Goal: Entertainment & Leisure: Browse casually

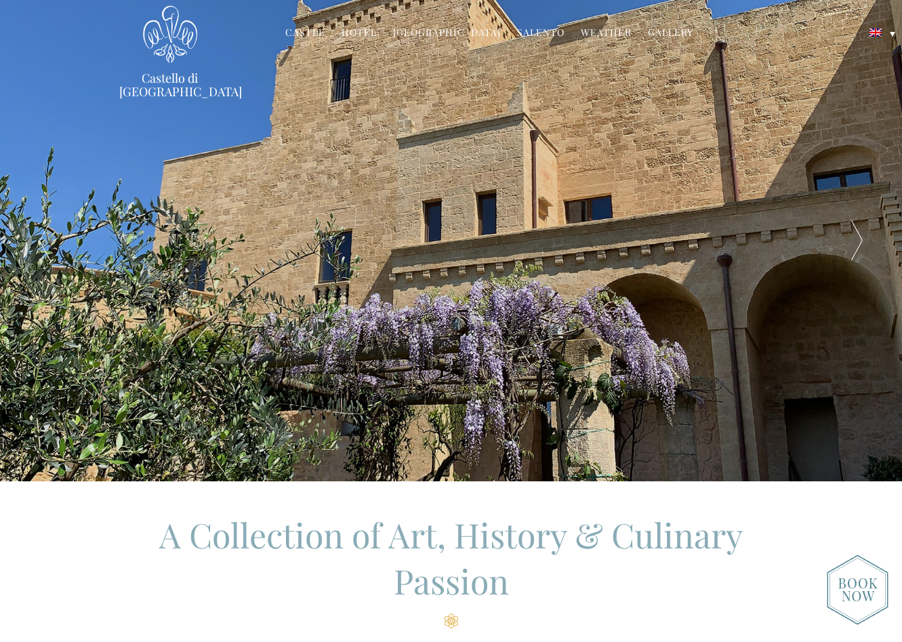
click at [860, 237] on div at bounding box center [857, 240] width 90 height 481
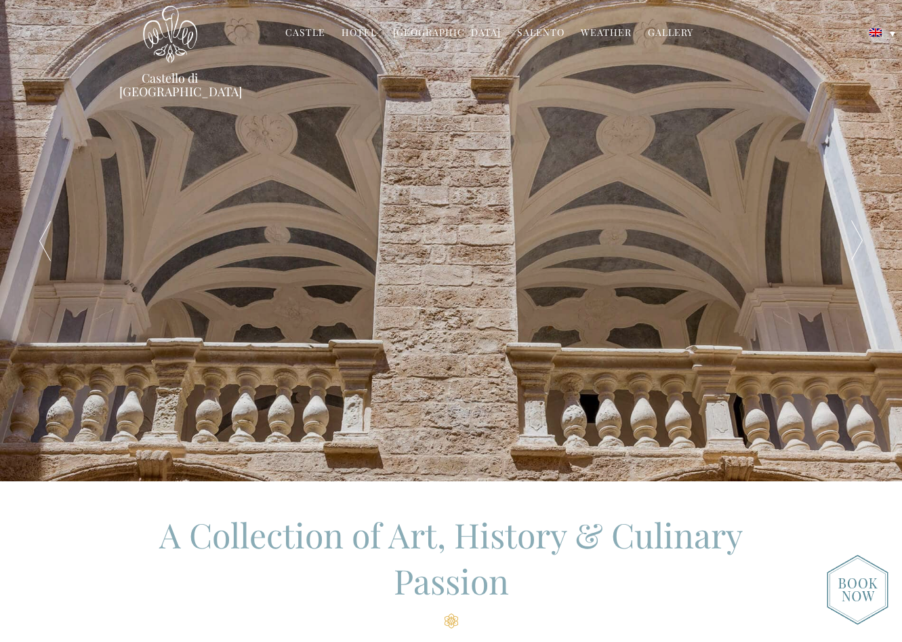
click at [860, 237] on div at bounding box center [857, 240] width 90 height 481
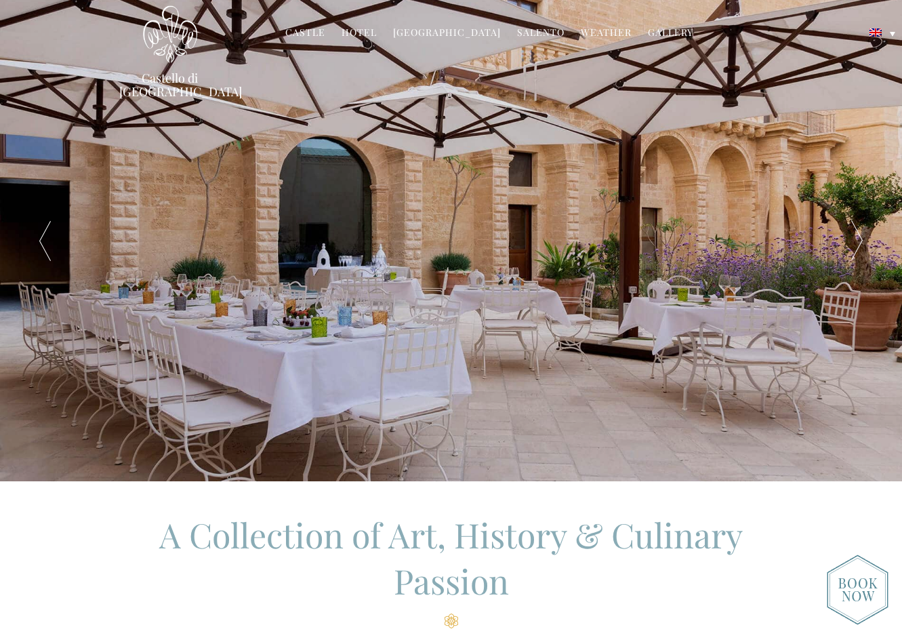
click at [860, 237] on div at bounding box center [857, 240] width 90 height 481
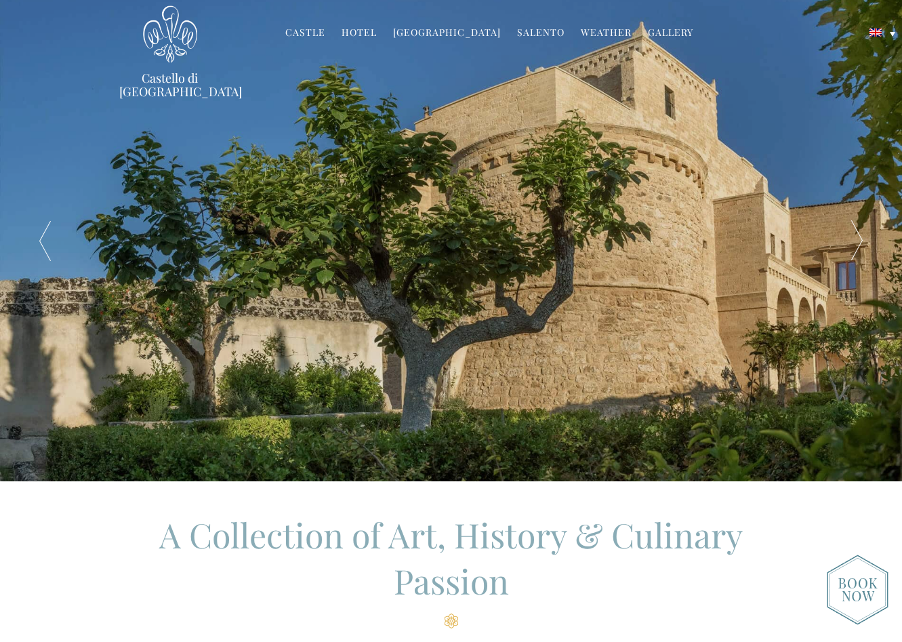
click at [860, 237] on div at bounding box center [857, 240] width 90 height 481
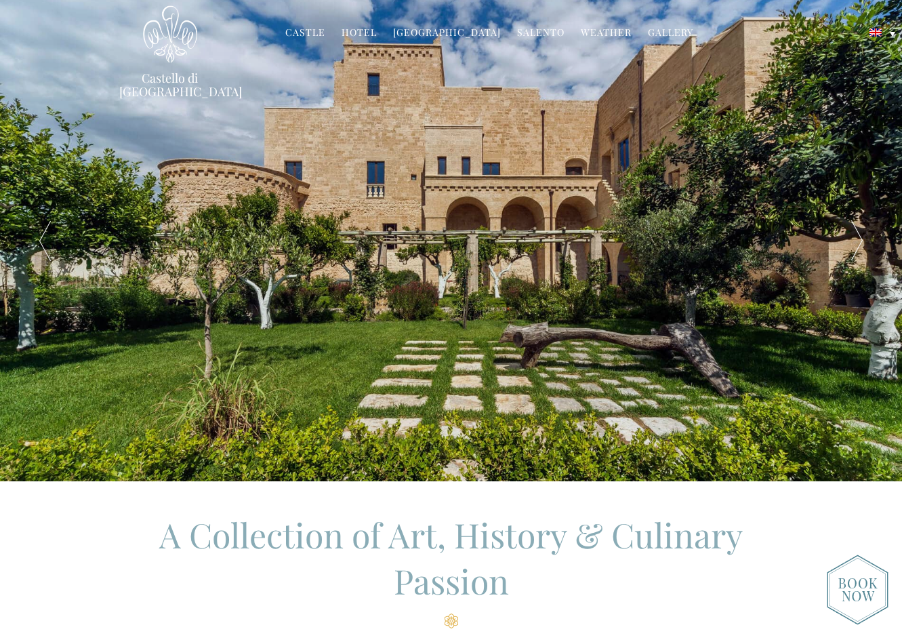
click at [860, 237] on div at bounding box center [857, 240] width 90 height 481
click at [529, 33] on link "Salento" at bounding box center [540, 34] width 47 height 16
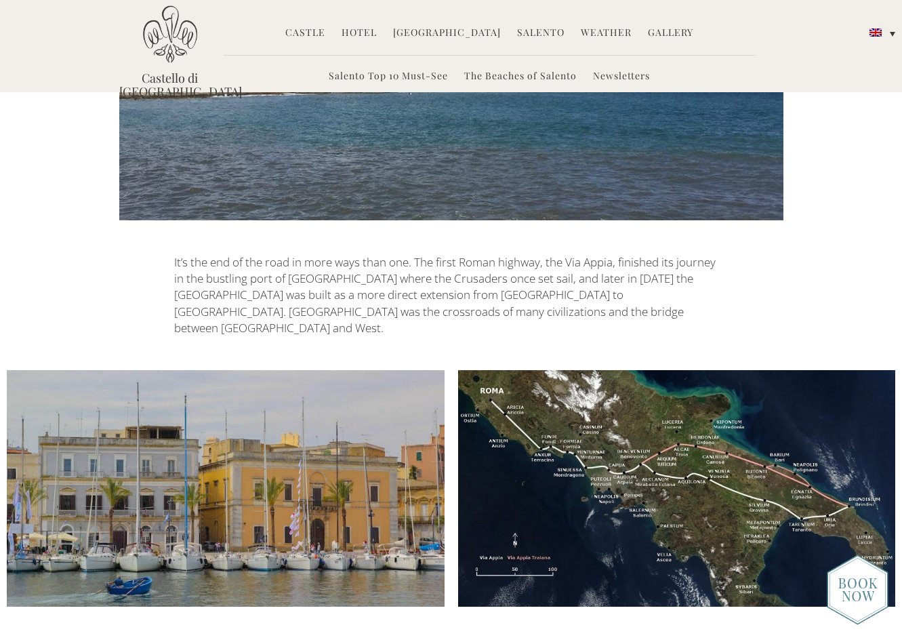
scroll to position [1005, 0]
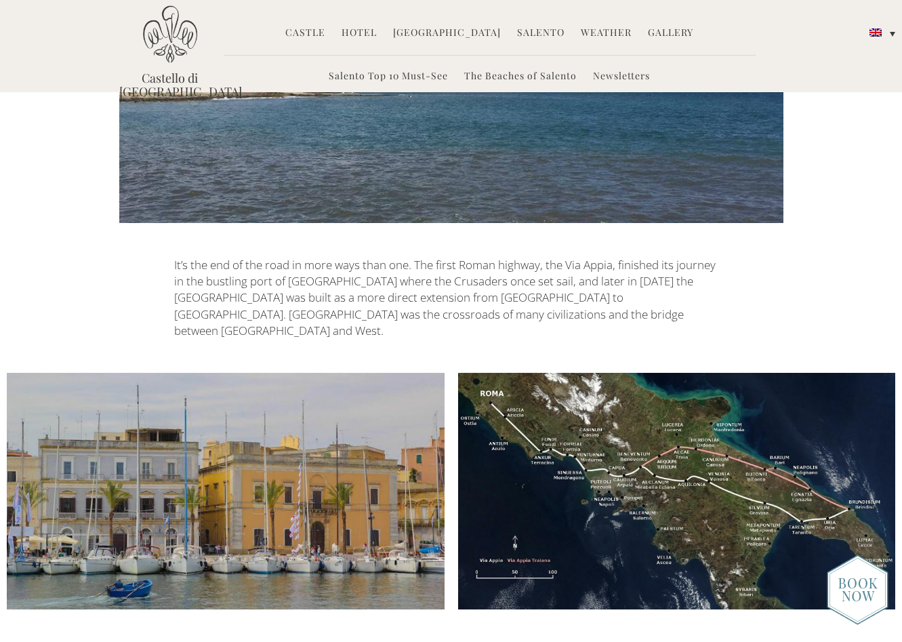
click at [653, 408] on img at bounding box center [677, 491] width 438 height 237
click at [702, 440] on img at bounding box center [677, 491] width 438 height 237
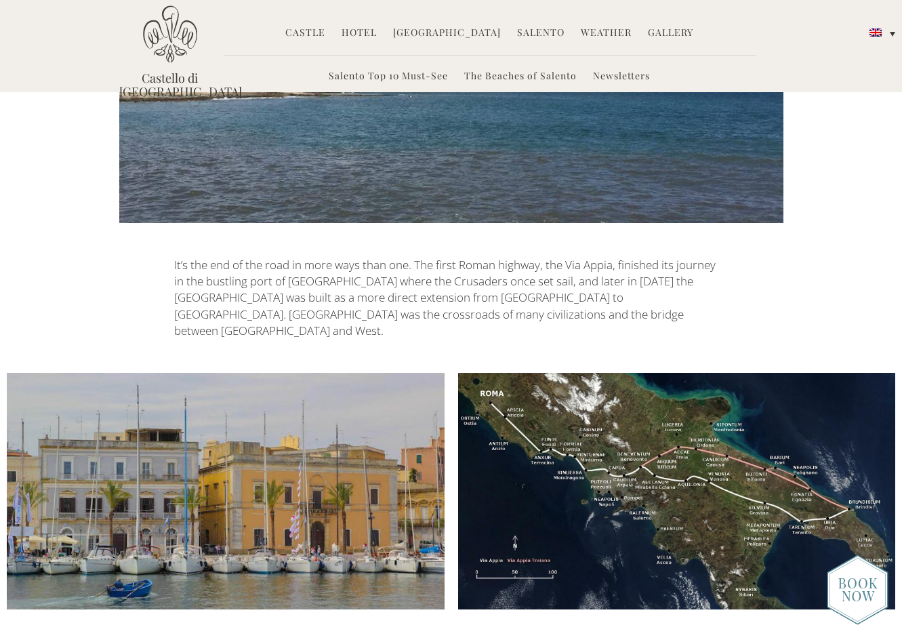
click at [702, 440] on img at bounding box center [677, 491] width 438 height 237
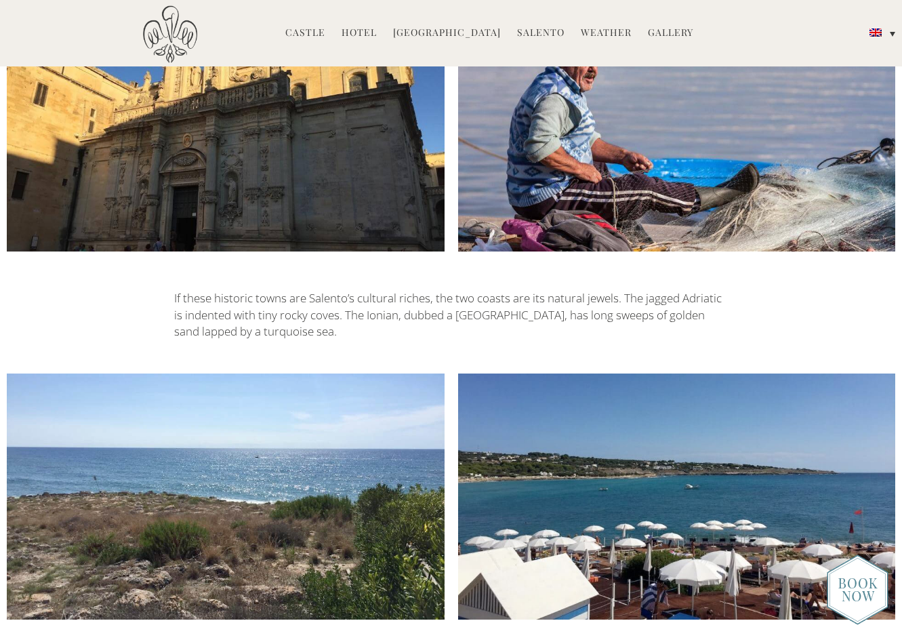
scroll to position [2678, 0]
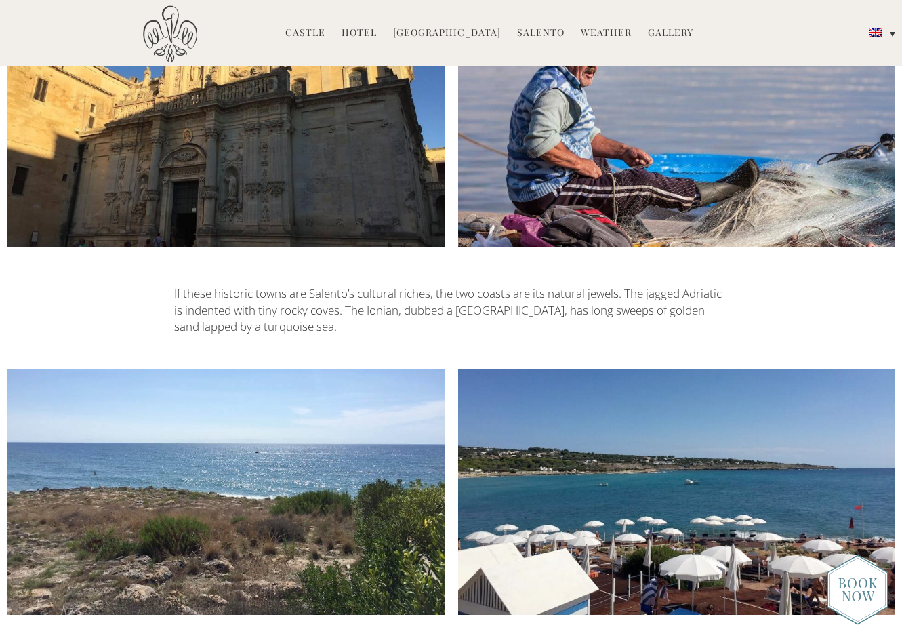
click at [650, 413] on img at bounding box center [677, 492] width 438 height 246
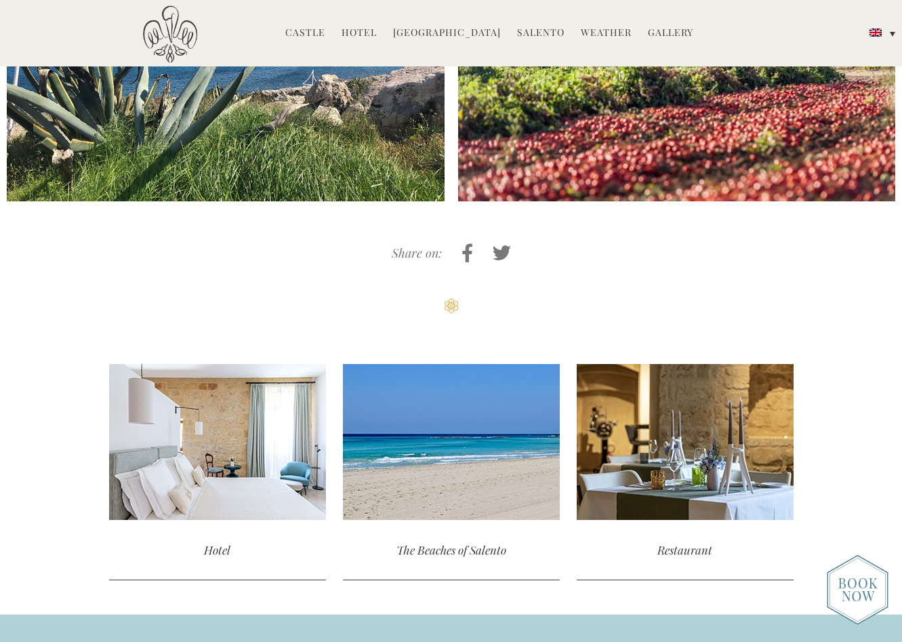
scroll to position [4193, 0]
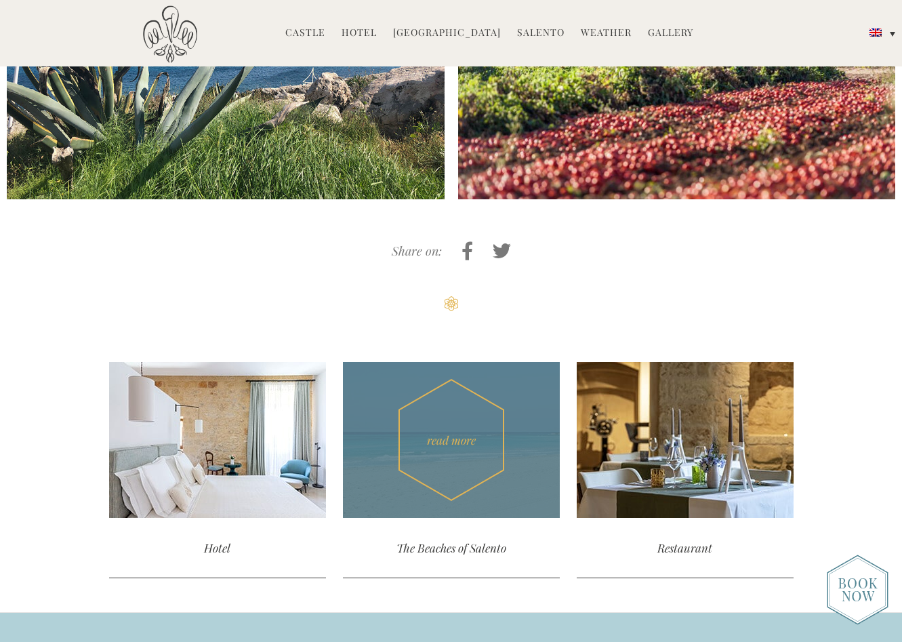
click at [472, 518] on div "The Beaches of Salento" at bounding box center [451, 548] width 217 height 60
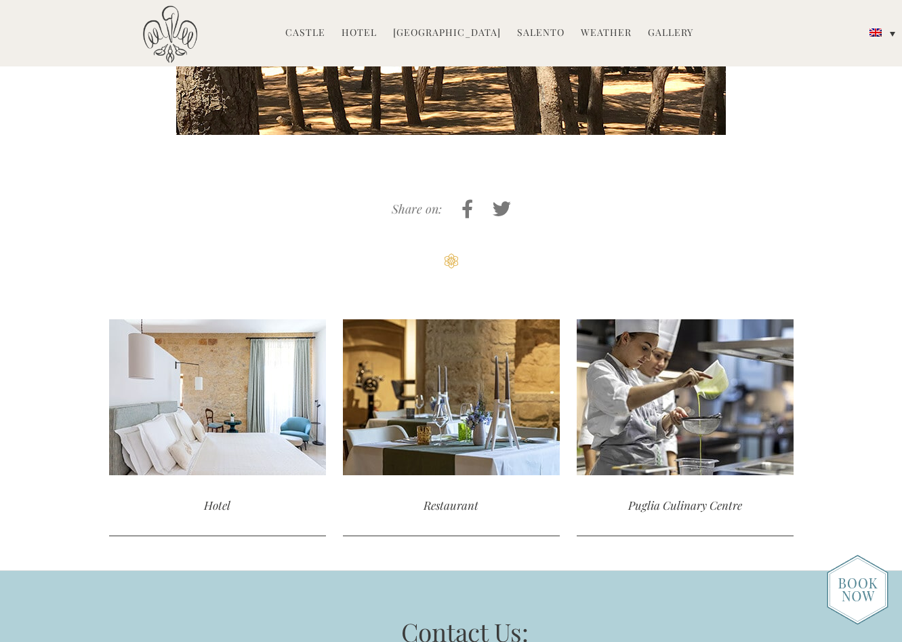
scroll to position [872, 0]
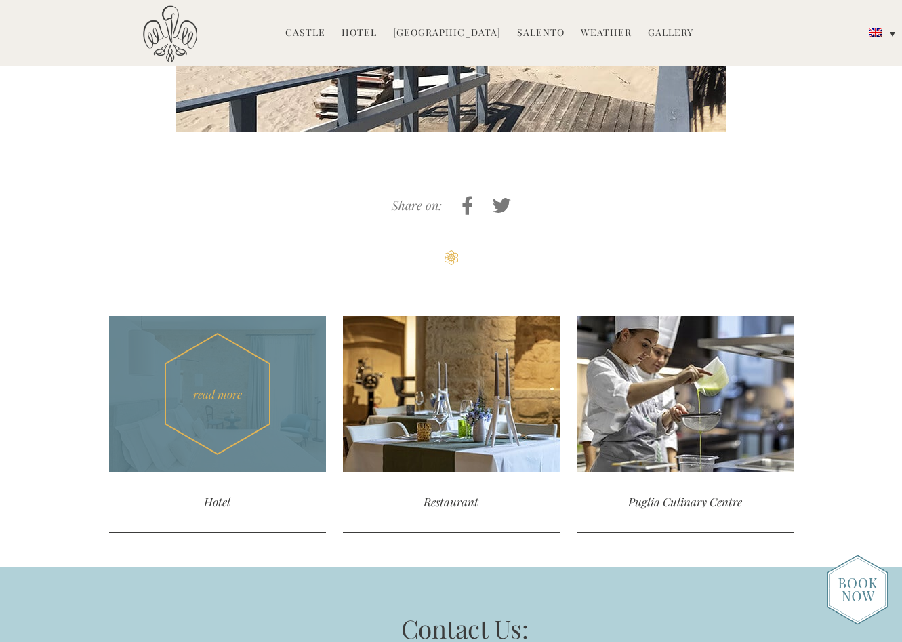
click at [221, 489] on div "Hotel" at bounding box center [217, 502] width 217 height 60
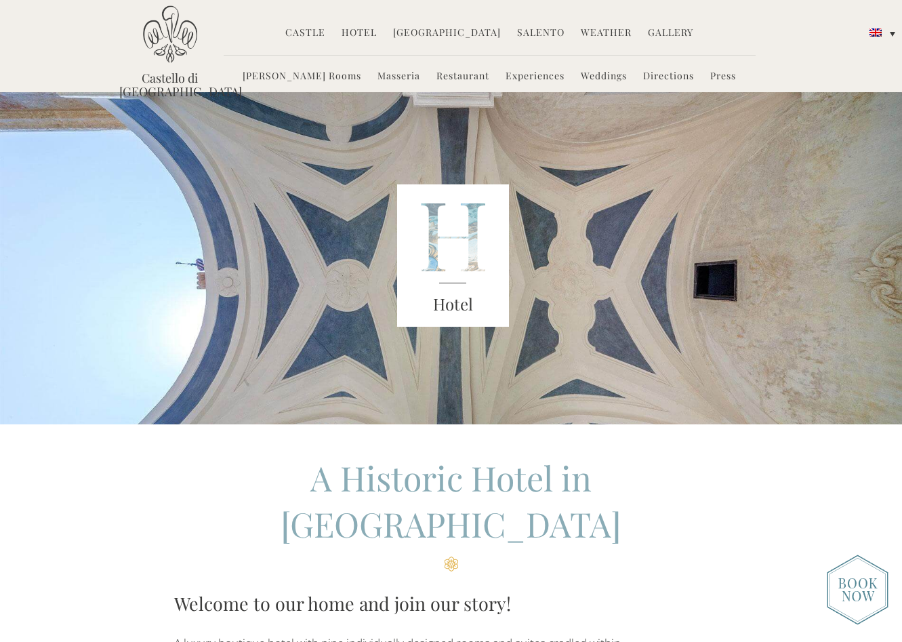
click at [437, 77] on link "Restaurant" at bounding box center [463, 77] width 53 height 16
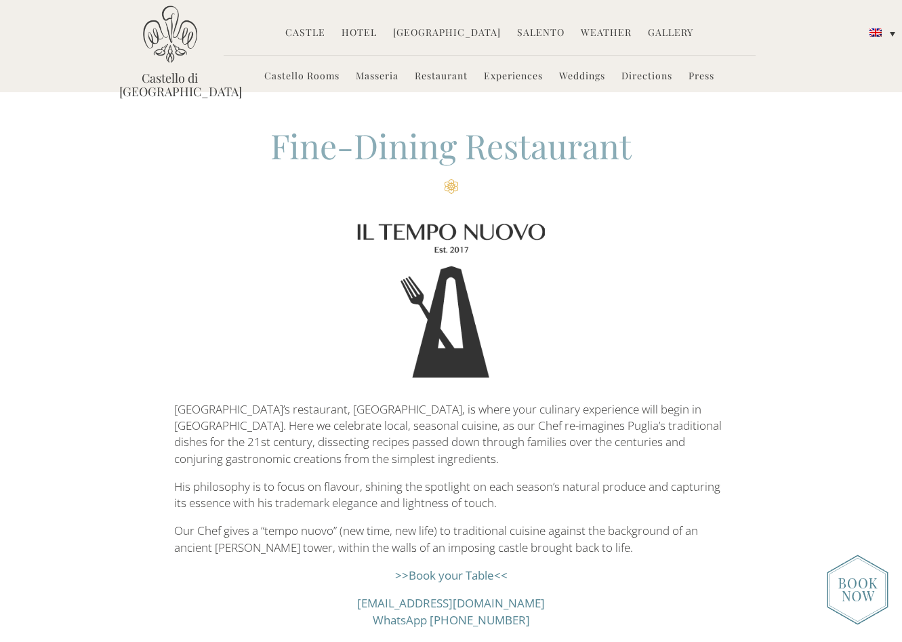
click at [303, 80] on link "Castello Rooms" at bounding box center [301, 77] width 75 height 16
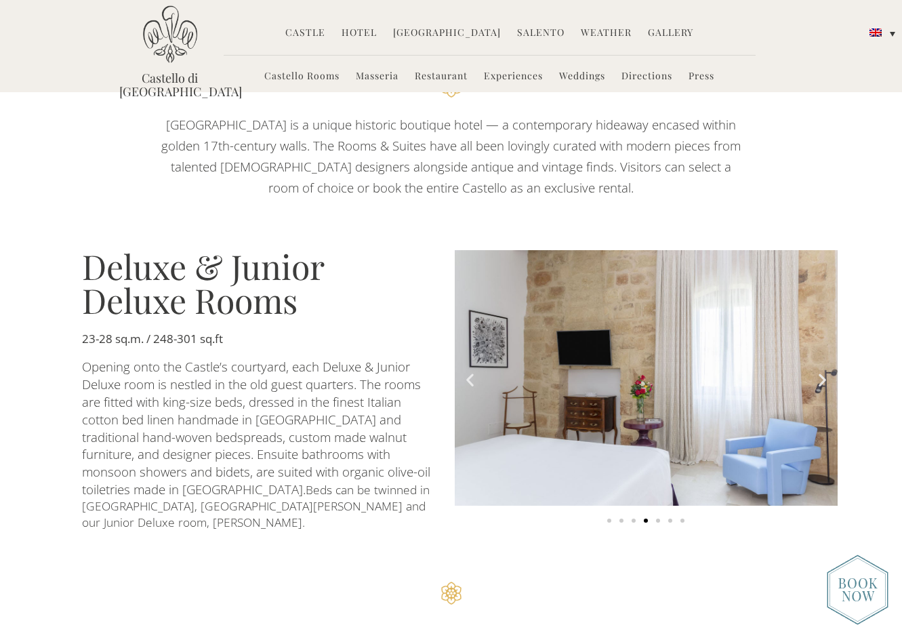
scroll to position [706, 0]
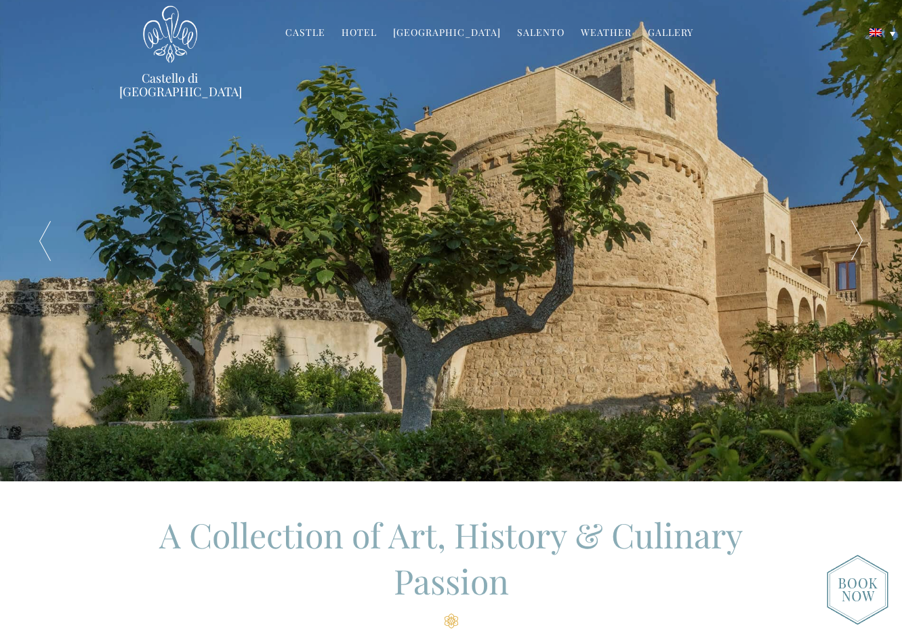
click at [322, 35] on link "Castle" at bounding box center [305, 34] width 40 height 16
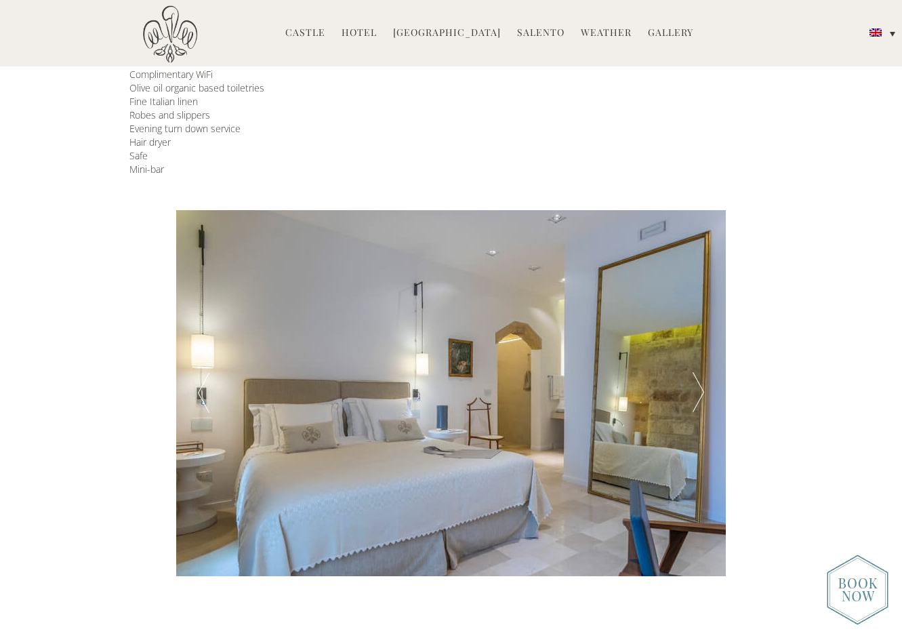
scroll to position [338, 0]
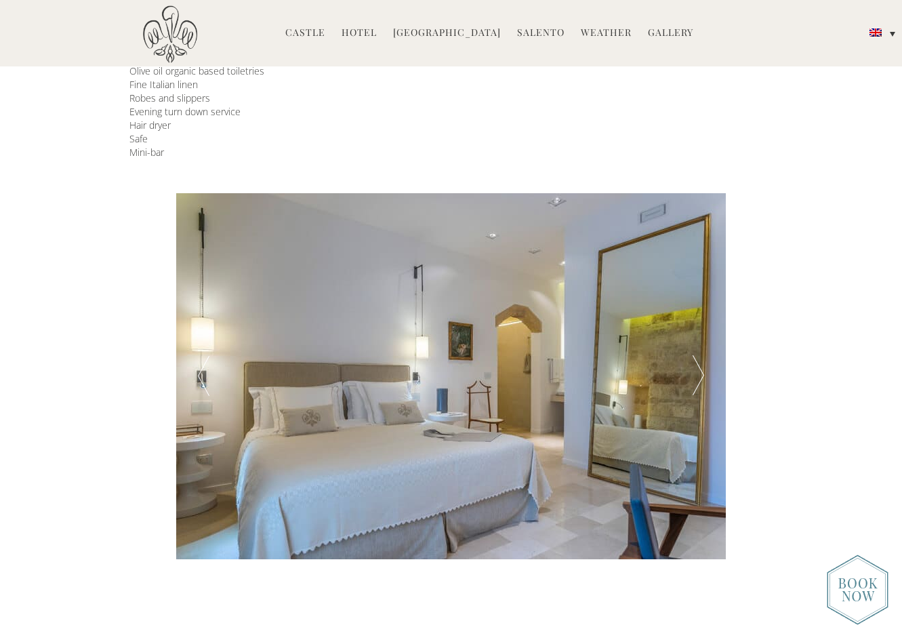
click at [701, 384] on div at bounding box center [698, 376] width 55 height 366
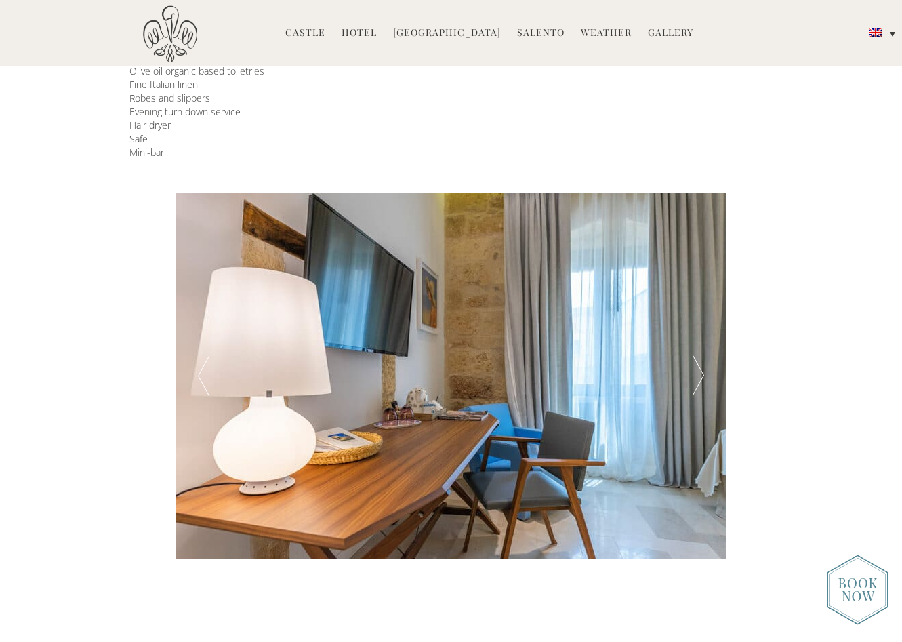
click at [701, 384] on div at bounding box center [698, 376] width 55 height 366
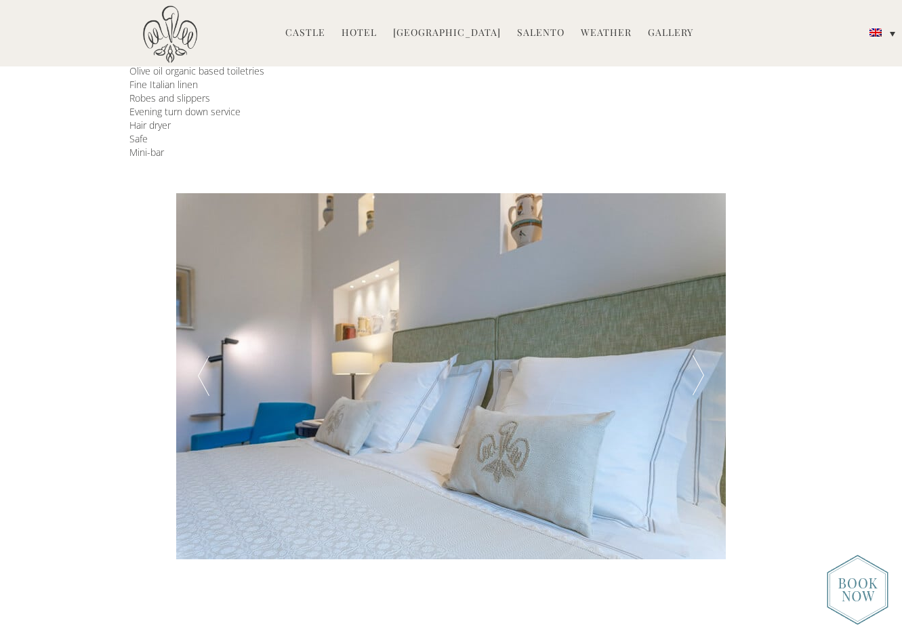
click at [701, 384] on div at bounding box center [698, 376] width 55 height 366
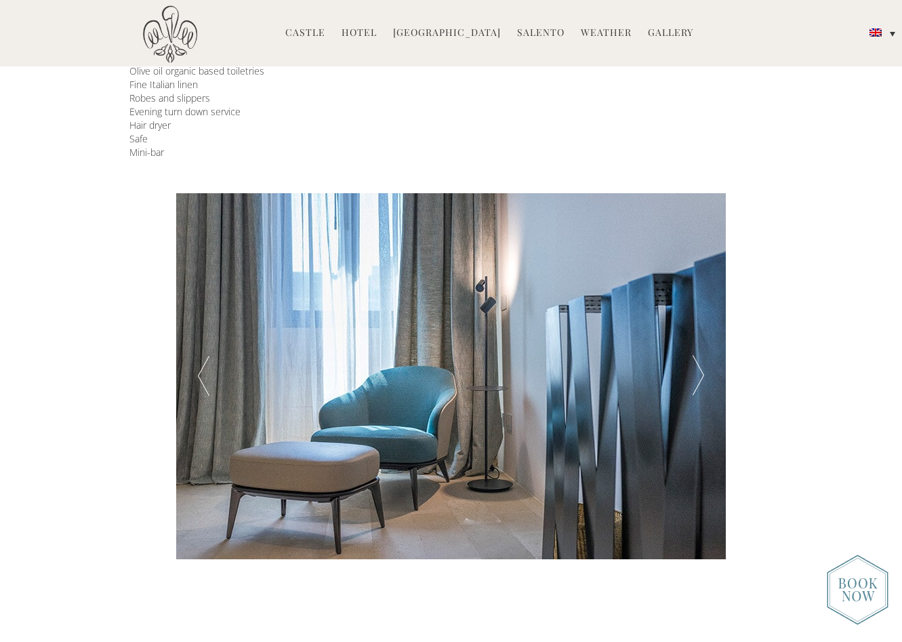
click at [701, 384] on div at bounding box center [698, 376] width 55 height 366
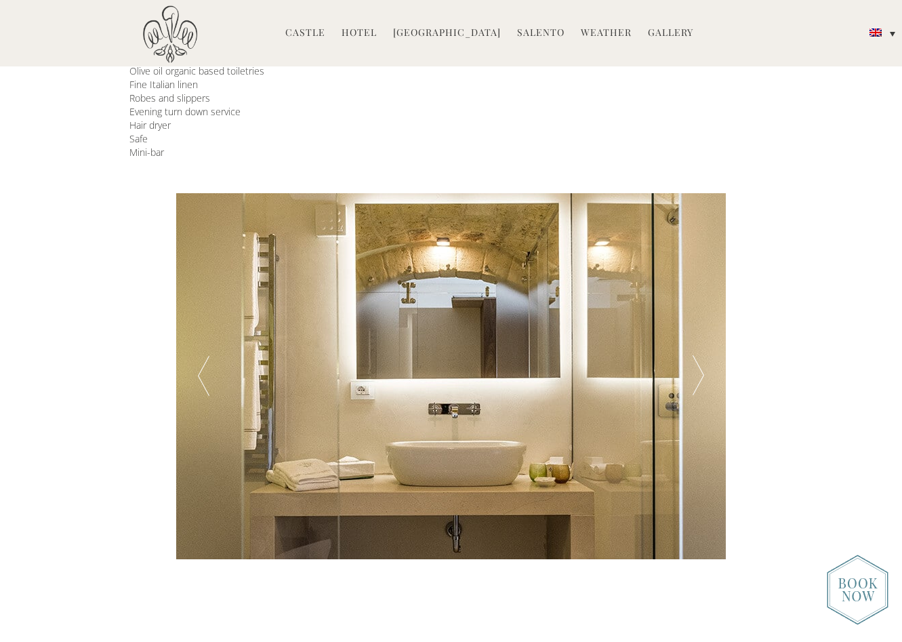
click at [701, 384] on div at bounding box center [698, 376] width 55 height 366
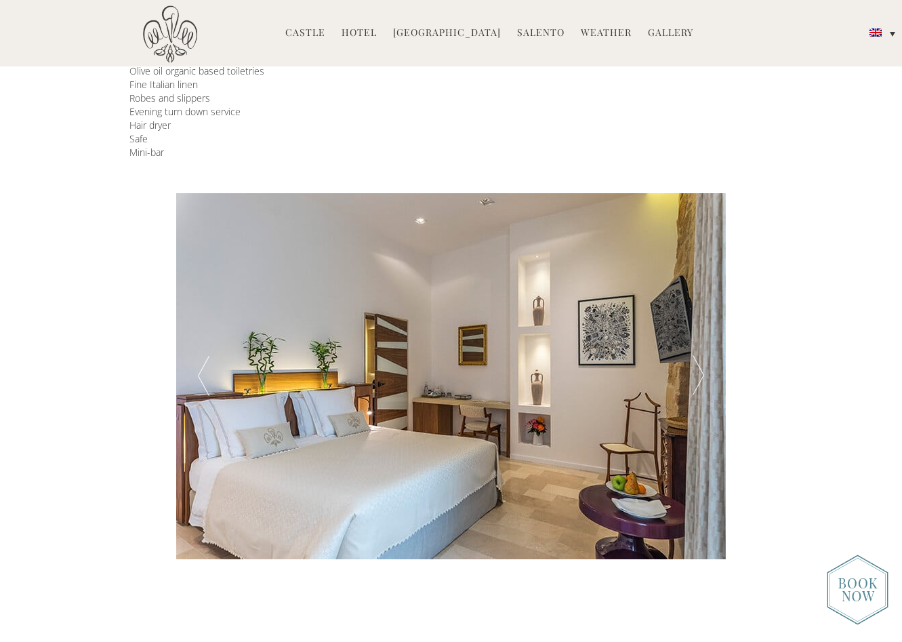
click at [701, 384] on div at bounding box center [698, 376] width 55 height 366
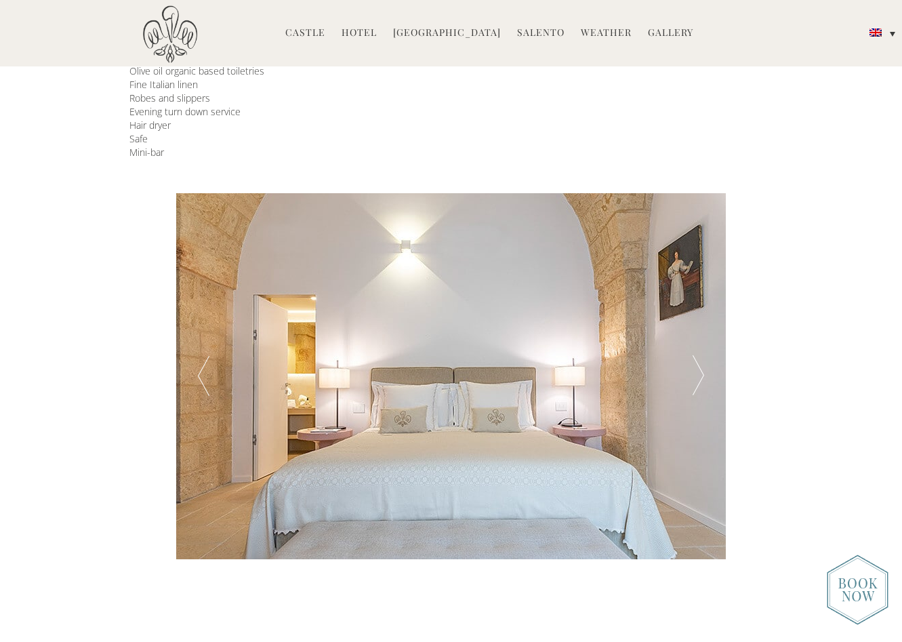
click at [701, 384] on div at bounding box center [698, 376] width 55 height 366
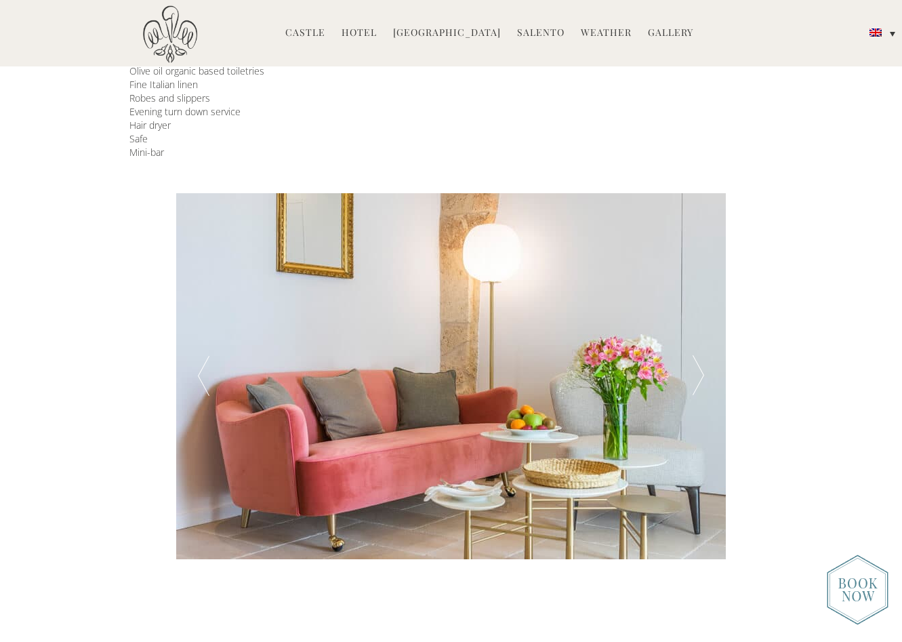
click at [701, 384] on div at bounding box center [698, 376] width 55 height 366
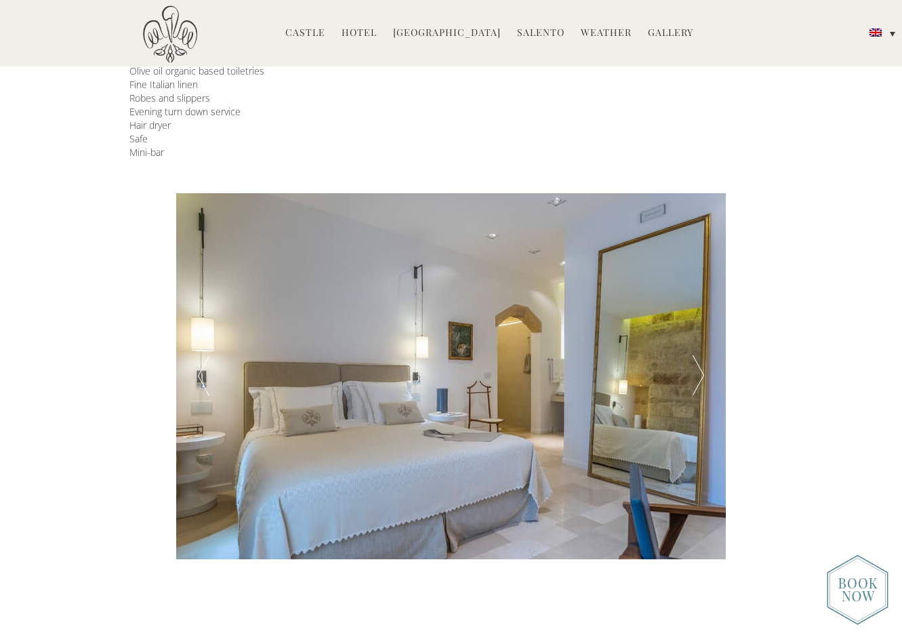
click at [701, 384] on div at bounding box center [698, 376] width 55 height 366
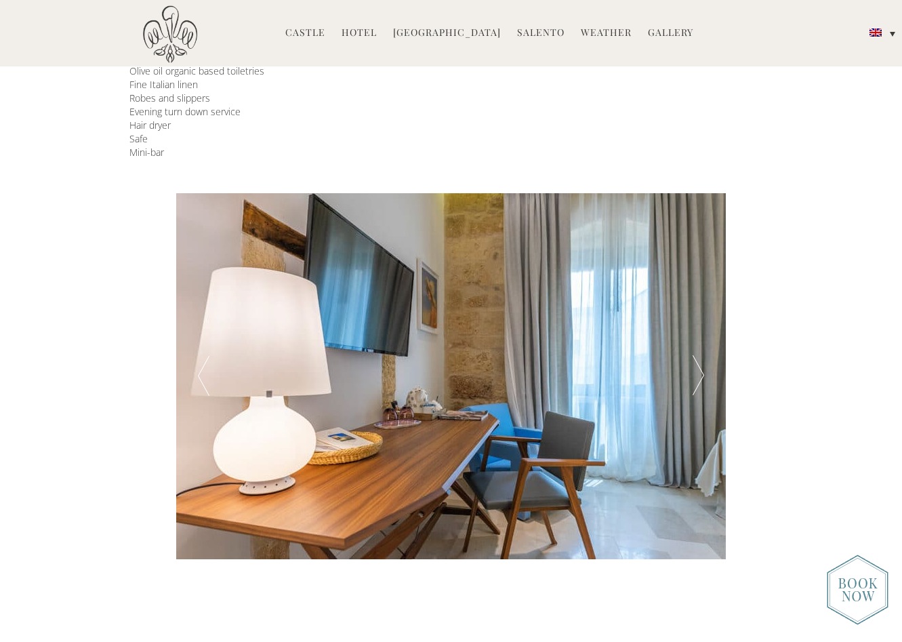
click at [701, 384] on div at bounding box center [698, 376] width 55 height 366
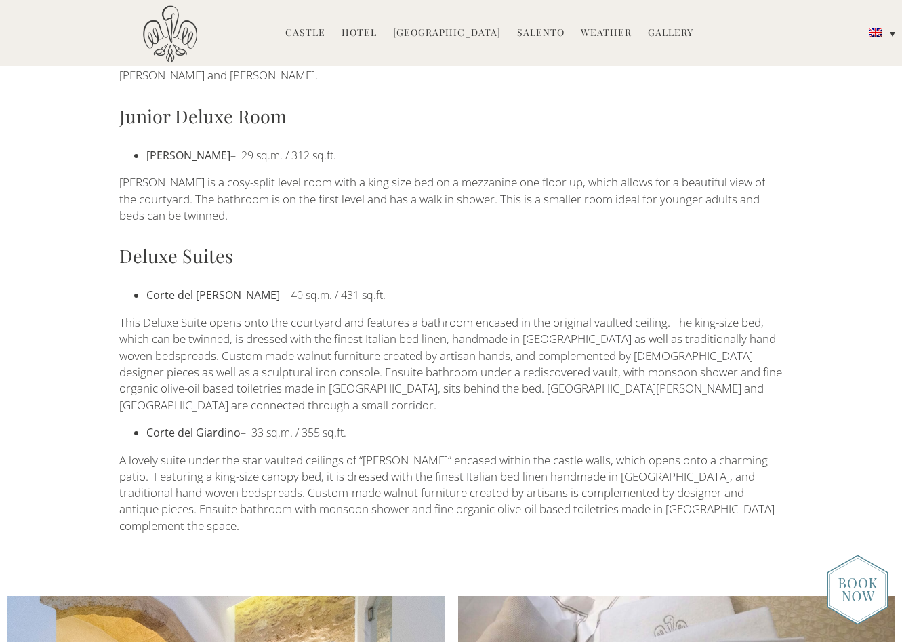
scroll to position [1091, 0]
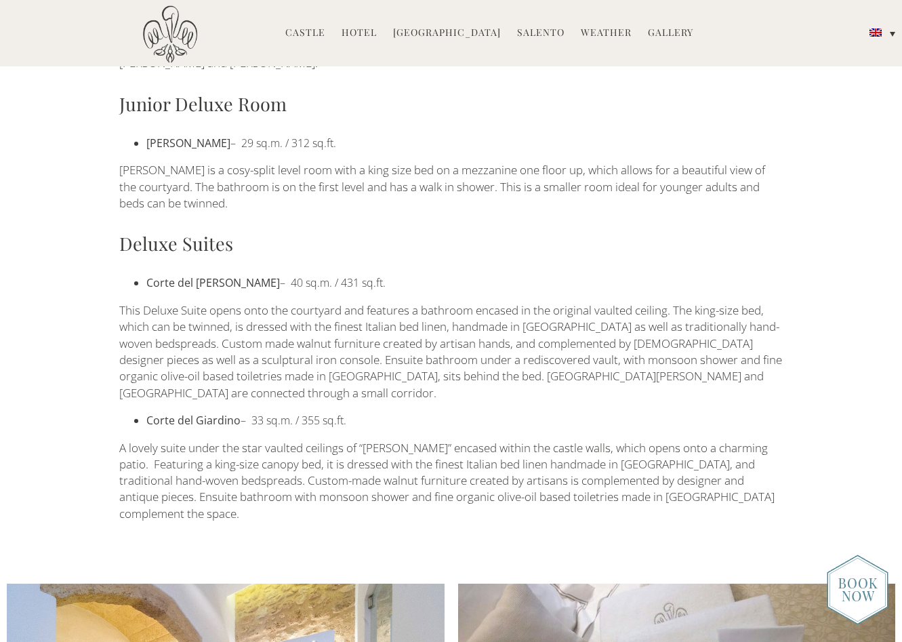
click at [199, 275] on strong "Corte del Pellicano" at bounding box center [213, 282] width 134 height 15
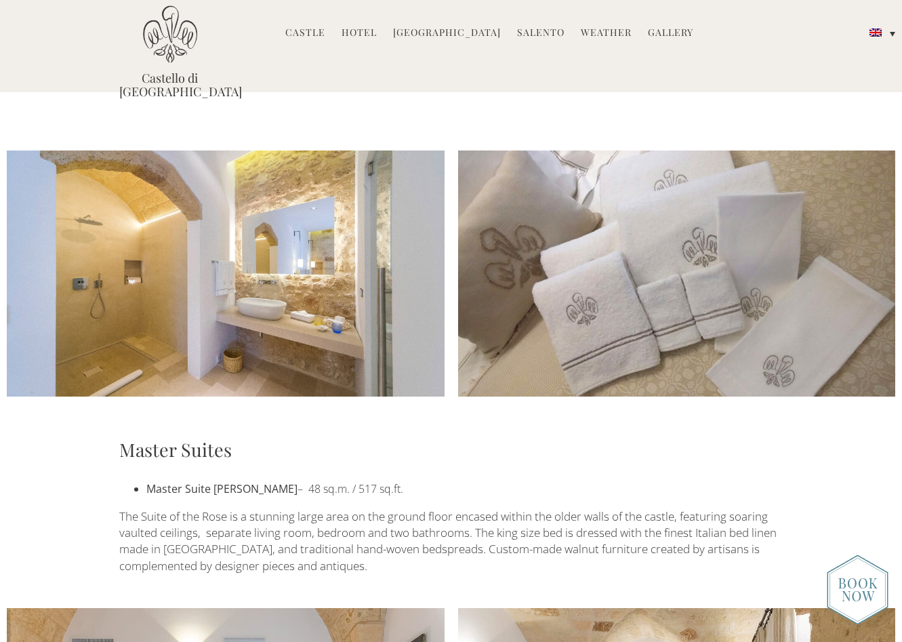
scroll to position [1497, 0]
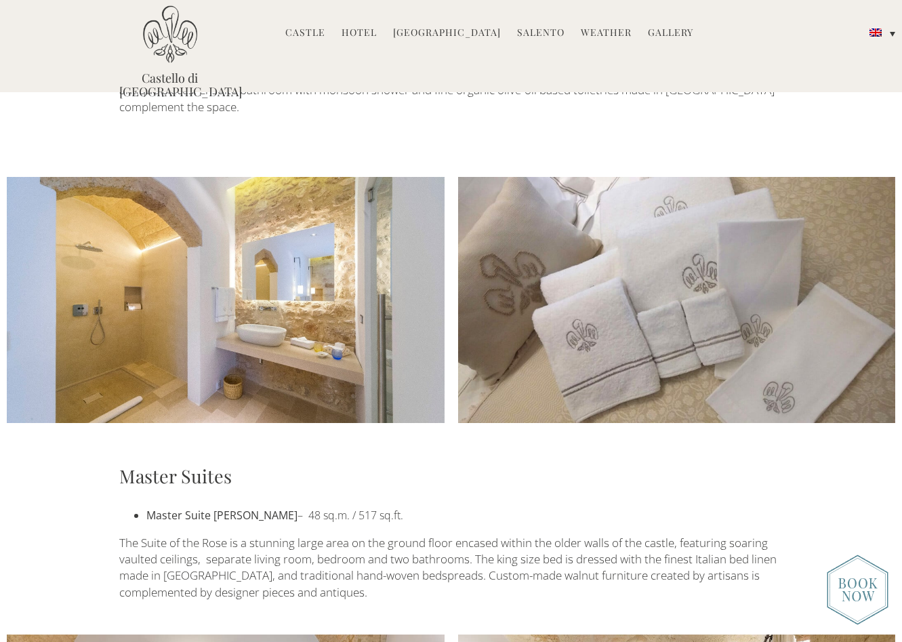
click at [212, 249] on img at bounding box center [226, 300] width 438 height 246
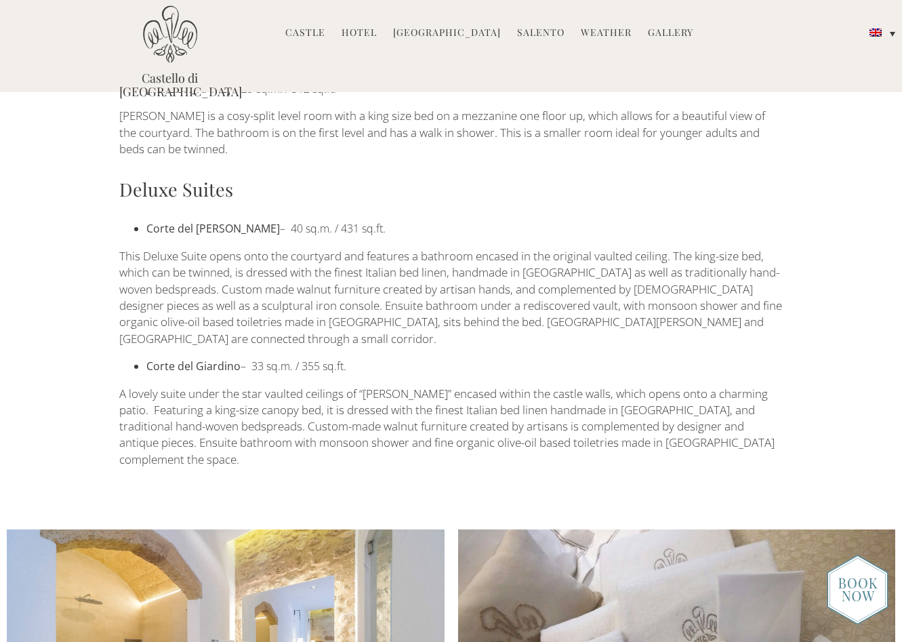
scroll to position [1142, 0]
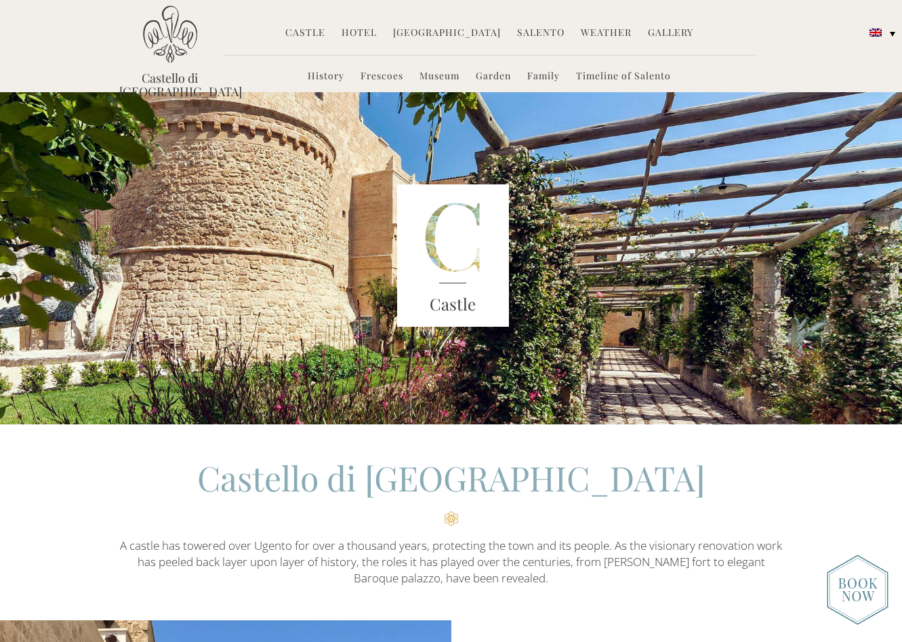
click at [363, 32] on link "Hotel" at bounding box center [359, 34] width 35 height 16
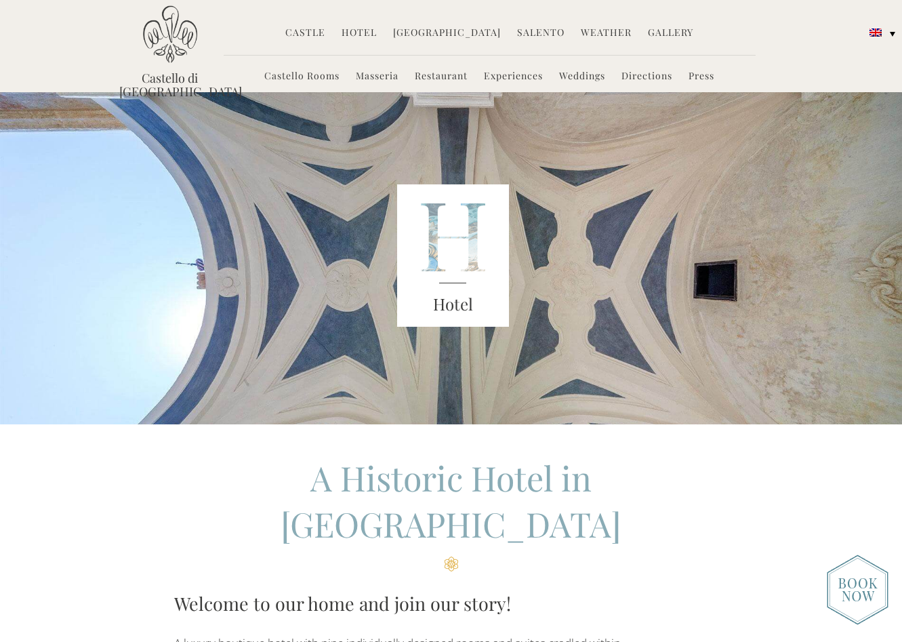
click at [531, 31] on link "Salento" at bounding box center [540, 34] width 47 height 16
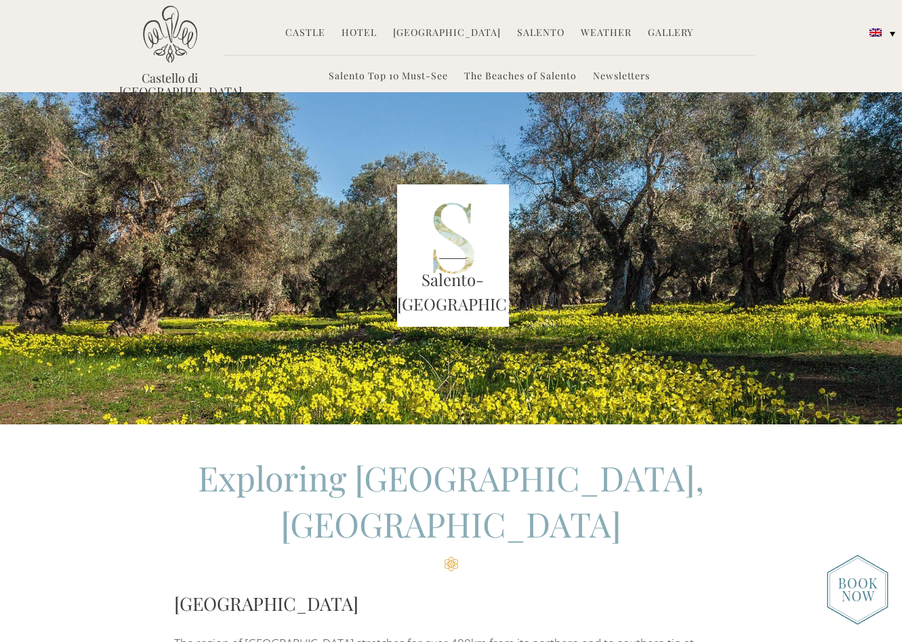
click at [593, 28] on link "Weather" at bounding box center [606, 34] width 51 height 16
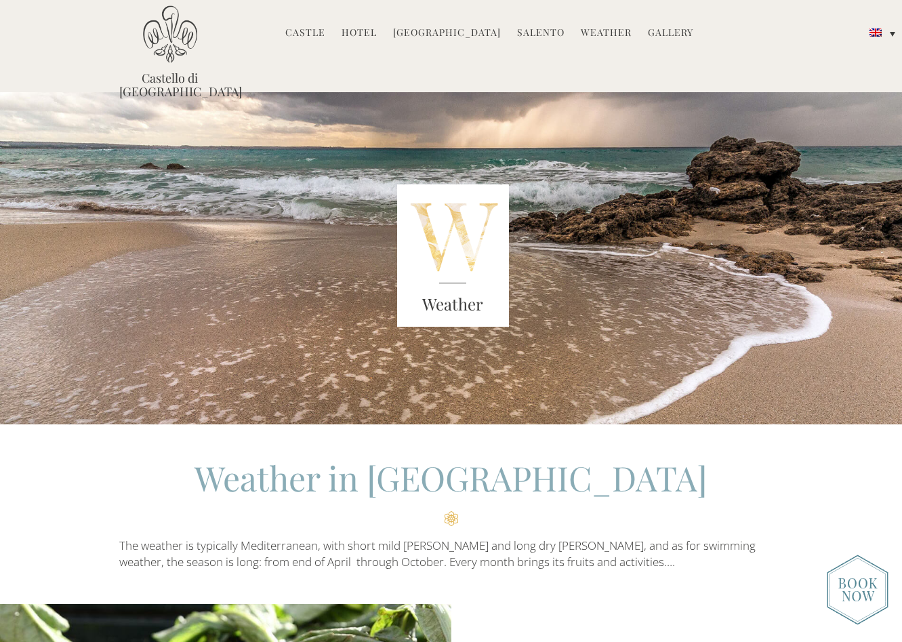
click at [312, 33] on link "Castle" at bounding box center [305, 34] width 40 height 16
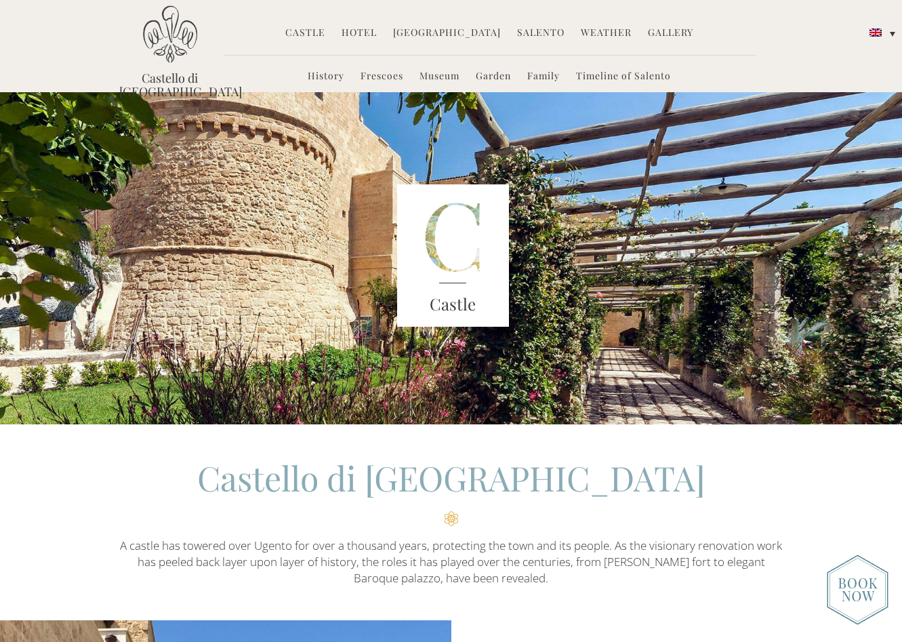
click at [363, 32] on link "Hotel" at bounding box center [359, 34] width 35 height 16
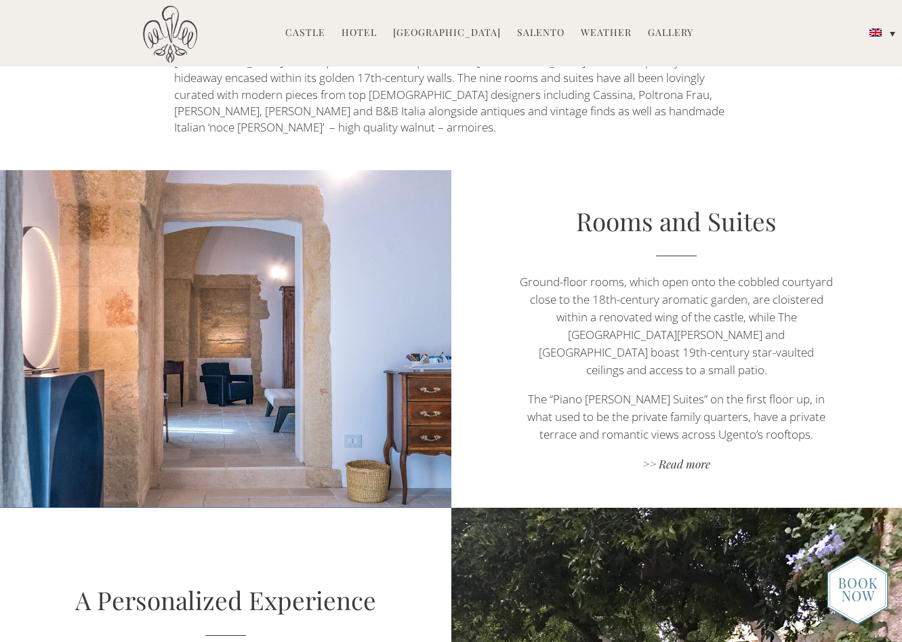
scroll to position [712, 0]
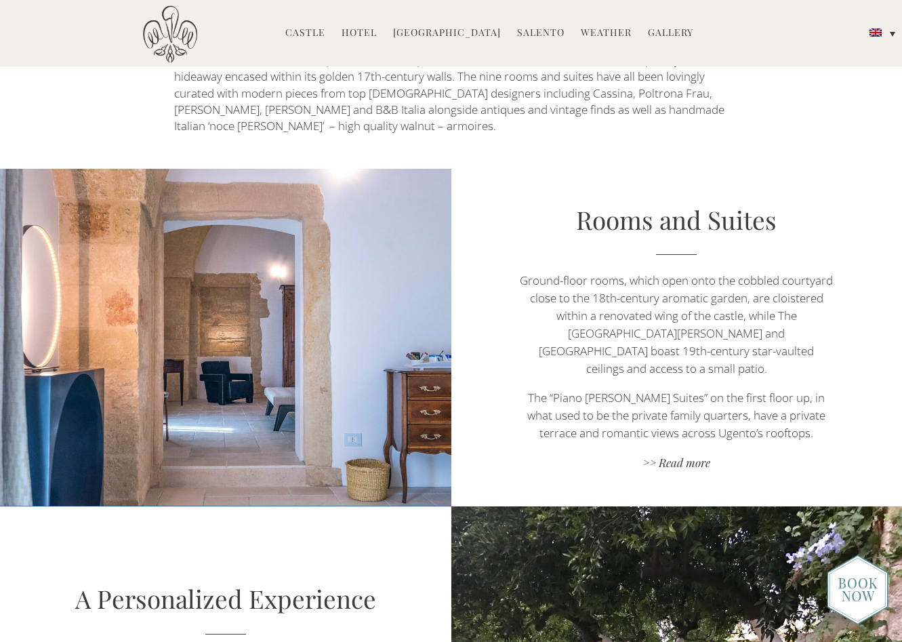
click at [681, 203] on link "Rooms and Suites" at bounding box center [676, 219] width 201 height 33
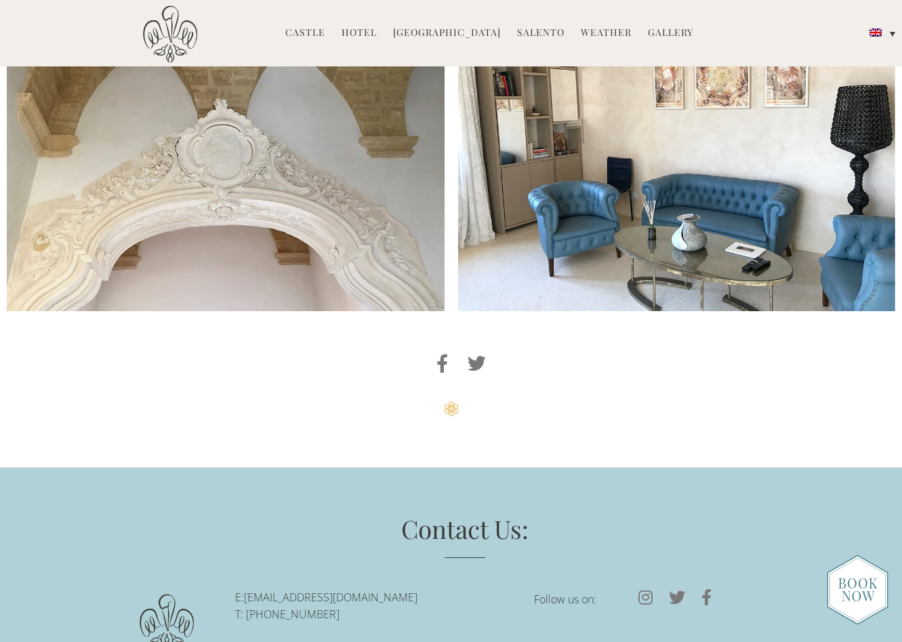
scroll to position [3350, 0]
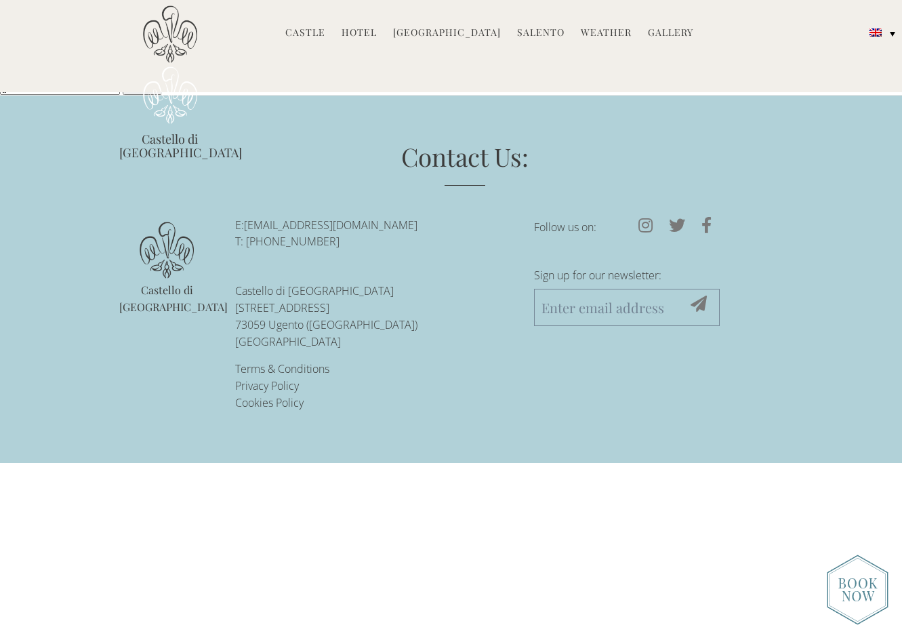
type input "jj"
click at [668, 37] on link "Gallery" at bounding box center [670, 34] width 45 height 16
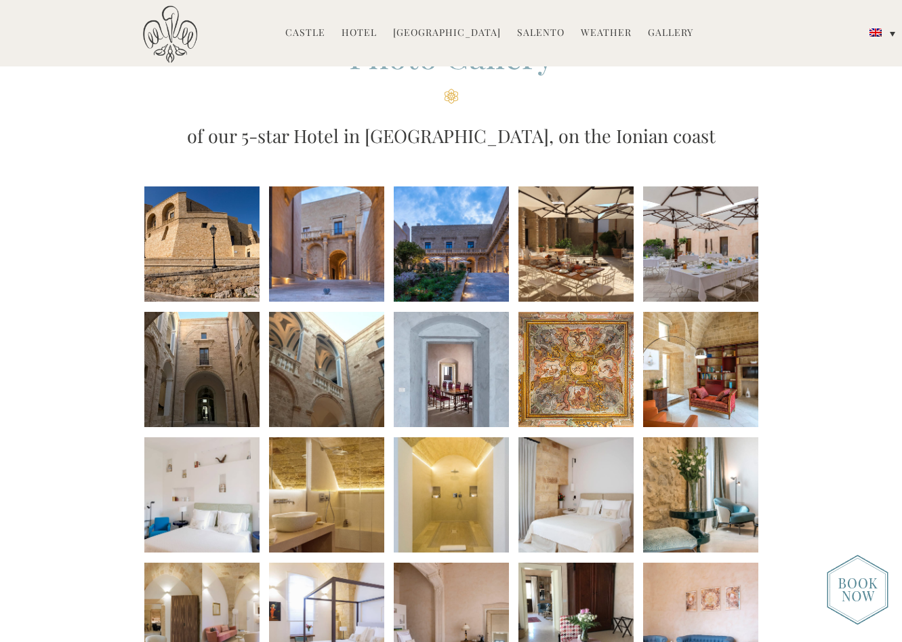
scroll to position [87, 0]
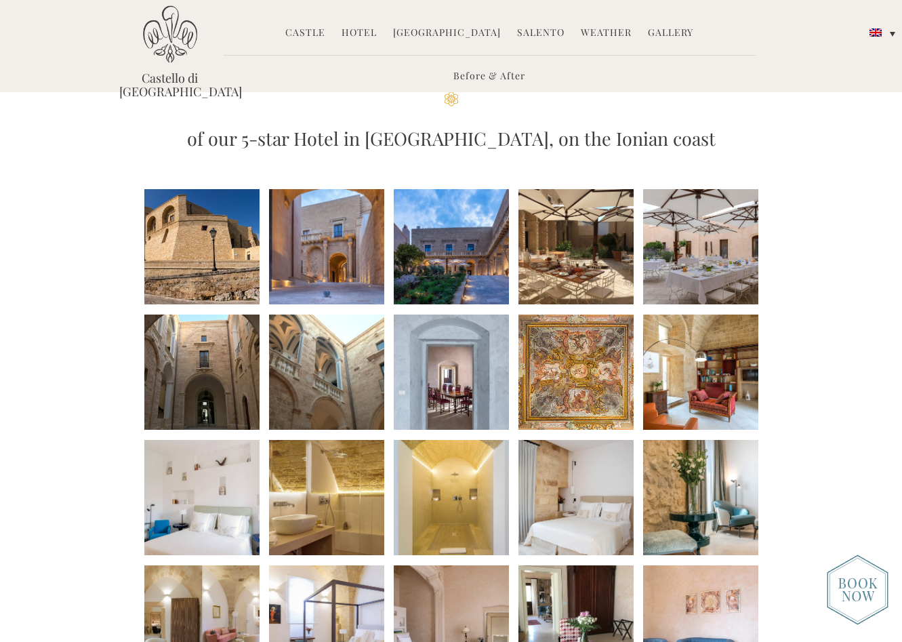
click at [250, 235] on li at bounding box center [201, 246] width 115 height 115
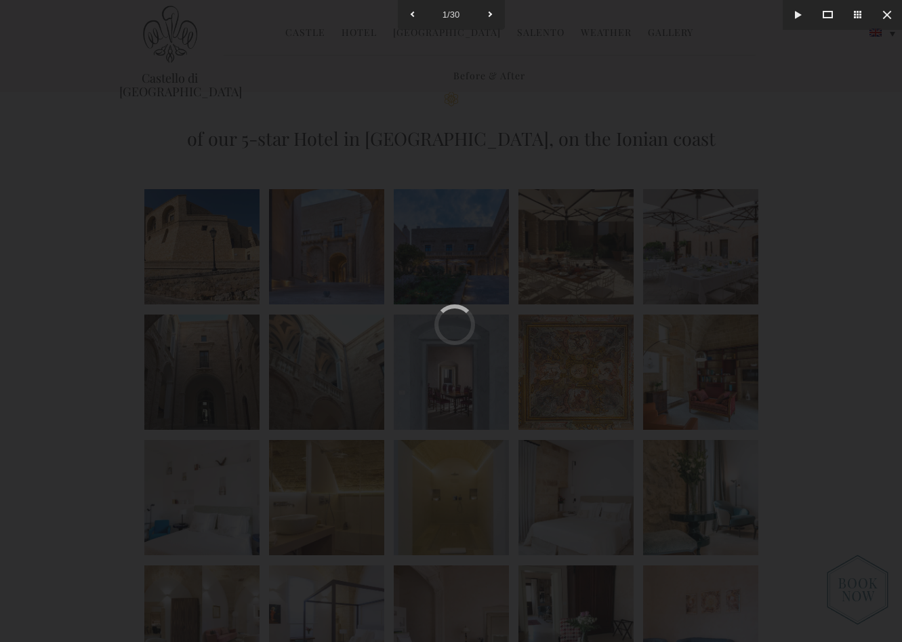
click at [263, 236] on div at bounding box center [451, 321] width 902 height 642
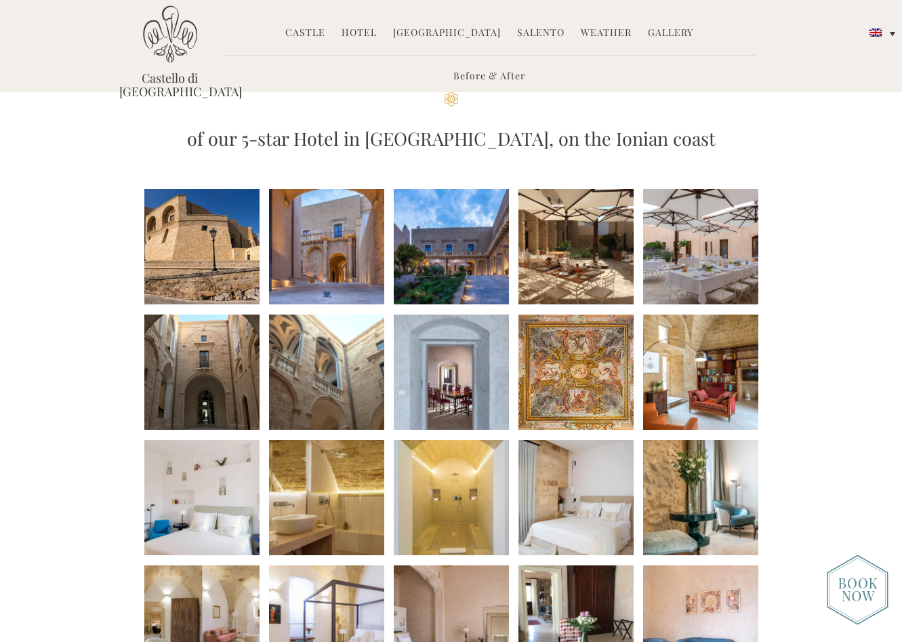
click at [304, 239] on li at bounding box center [326, 246] width 115 height 115
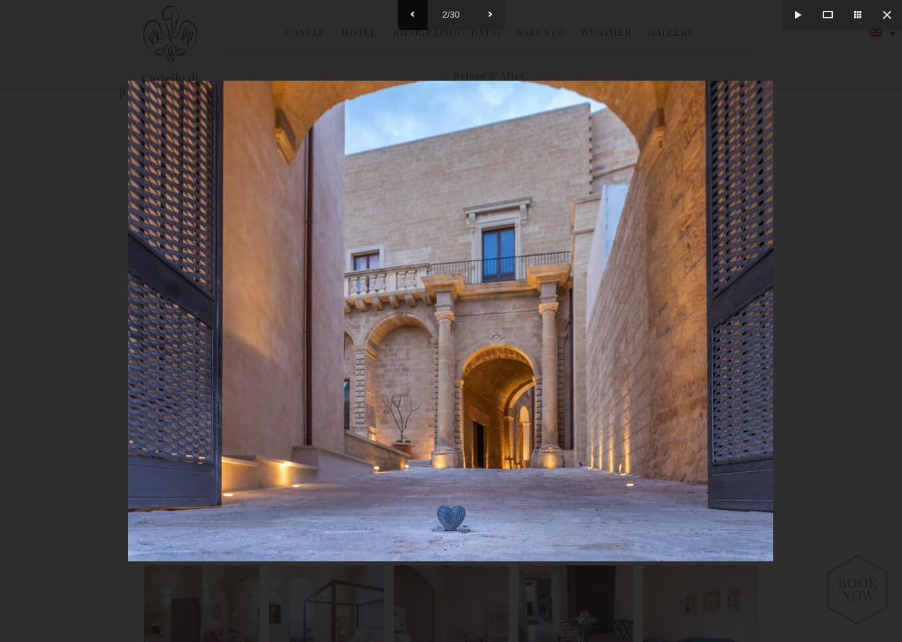
click at [414, 12] on button at bounding box center [413, 15] width 30 height 30
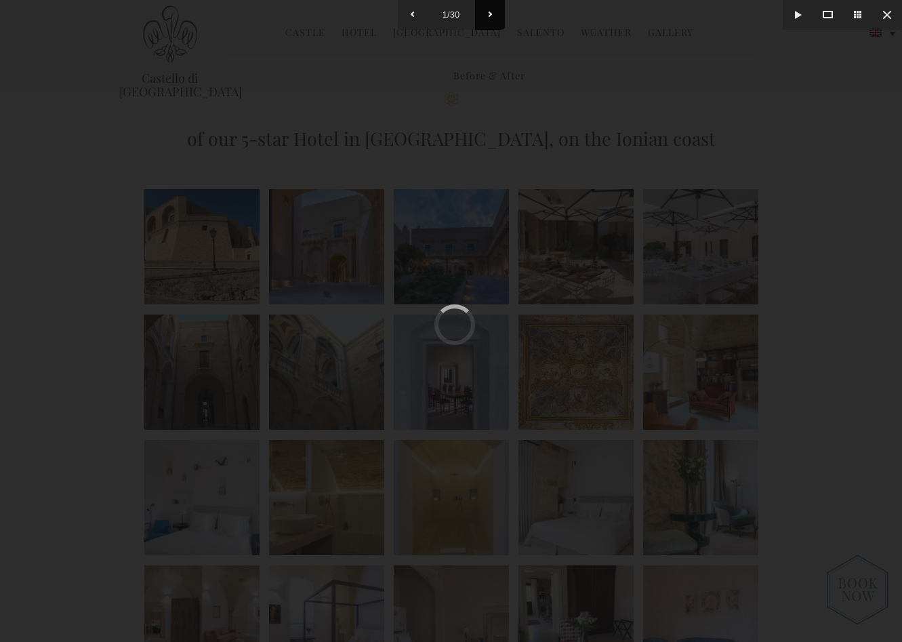
click at [489, 11] on button at bounding box center [490, 15] width 30 height 30
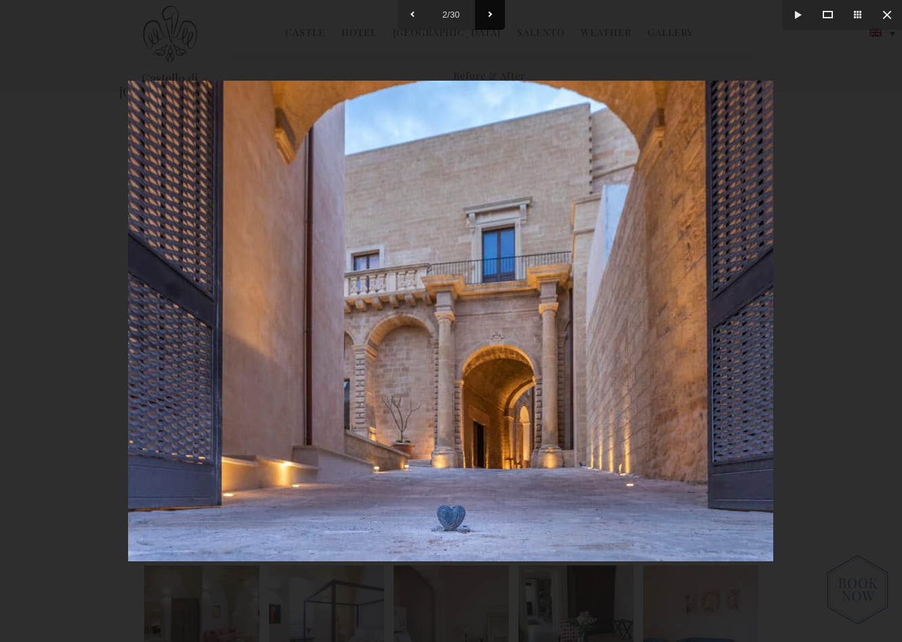
click at [489, 10] on button at bounding box center [490, 15] width 30 height 30
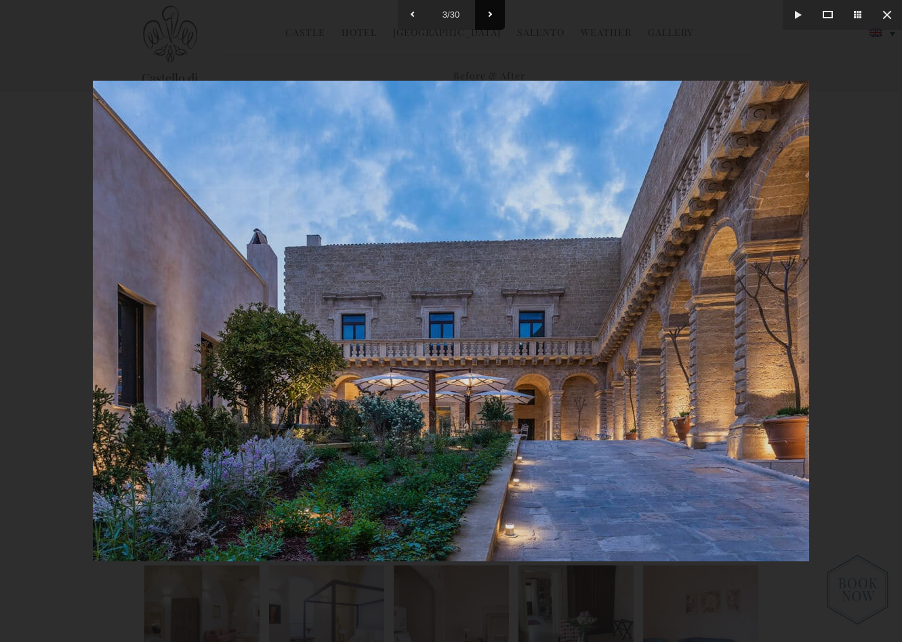
click at [494, 20] on button at bounding box center [490, 15] width 30 height 30
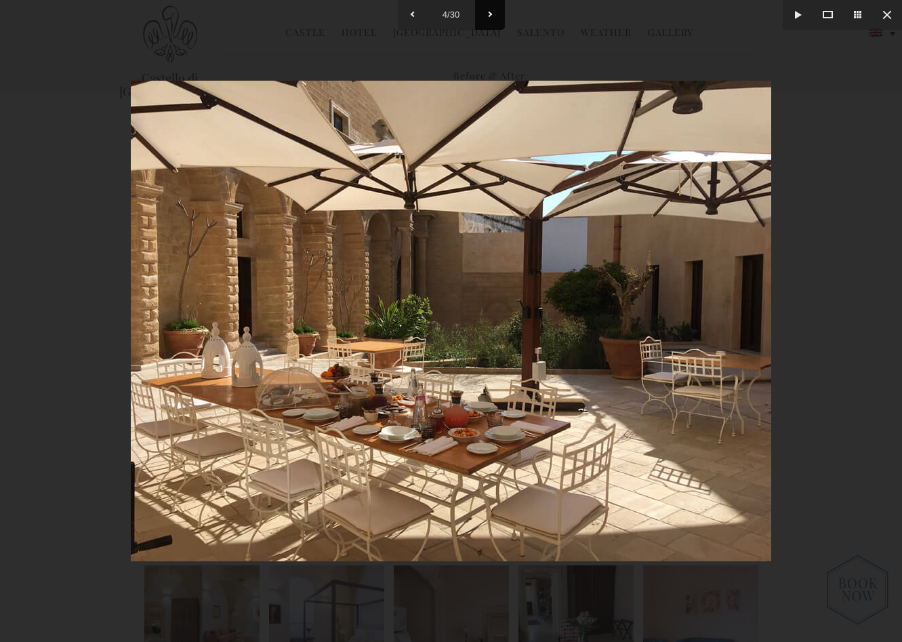
click at [494, 20] on button at bounding box center [490, 15] width 30 height 30
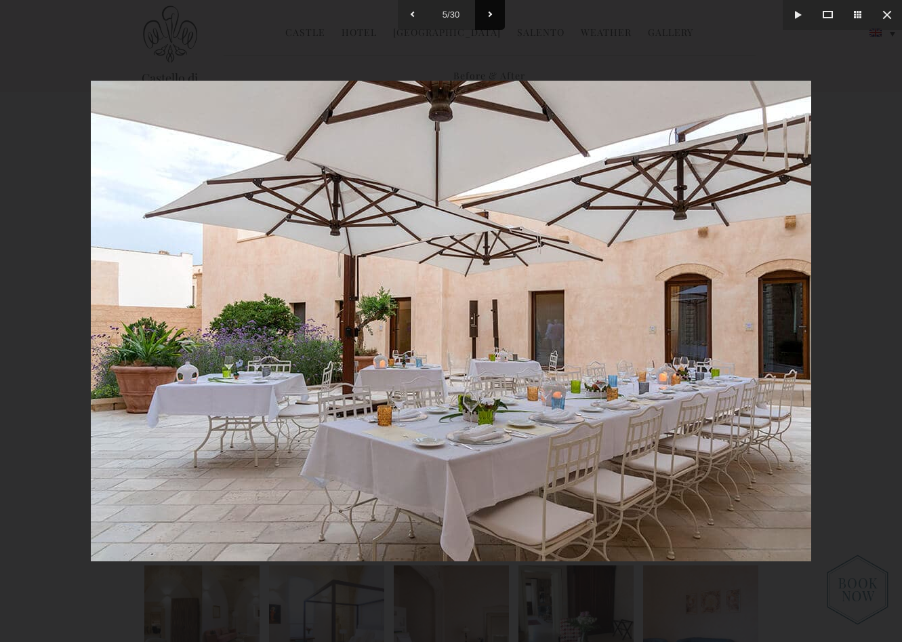
click at [494, 20] on button at bounding box center [490, 15] width 30 height 30
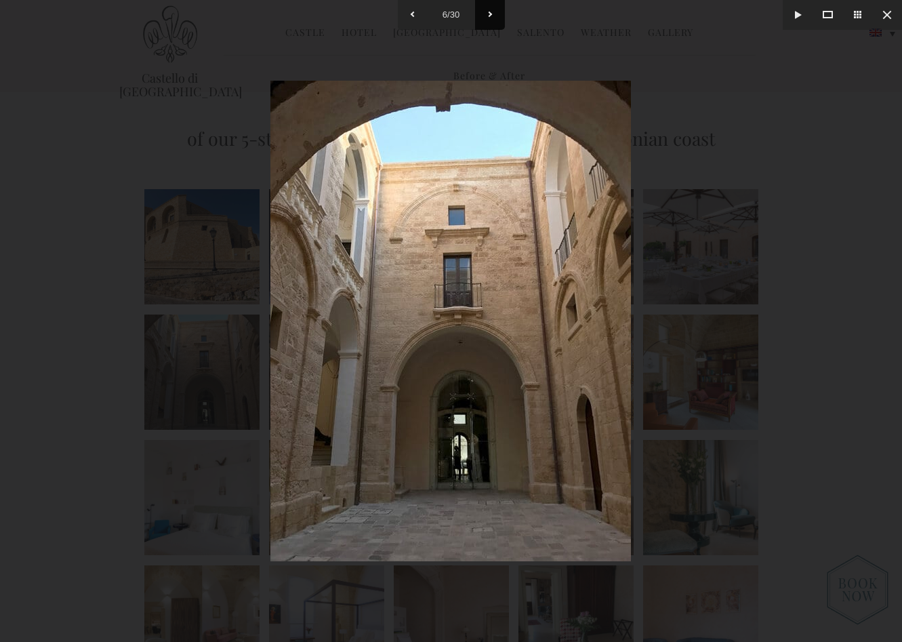
click at [494, 20] on button at bounding box center [490, 15] width 30 height 30
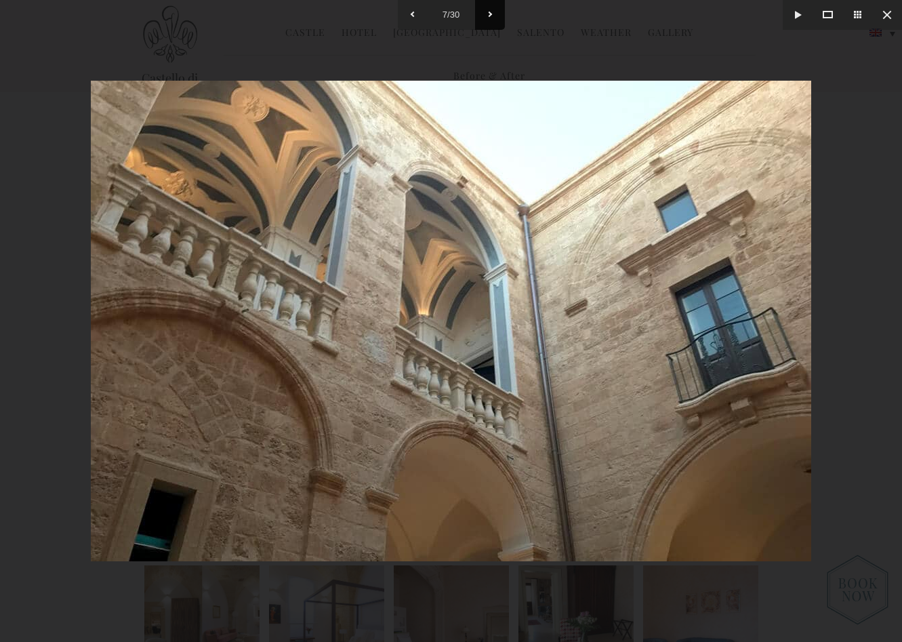
click at [494, 20] on button at bounding box center [490, 15] width 30 height 30
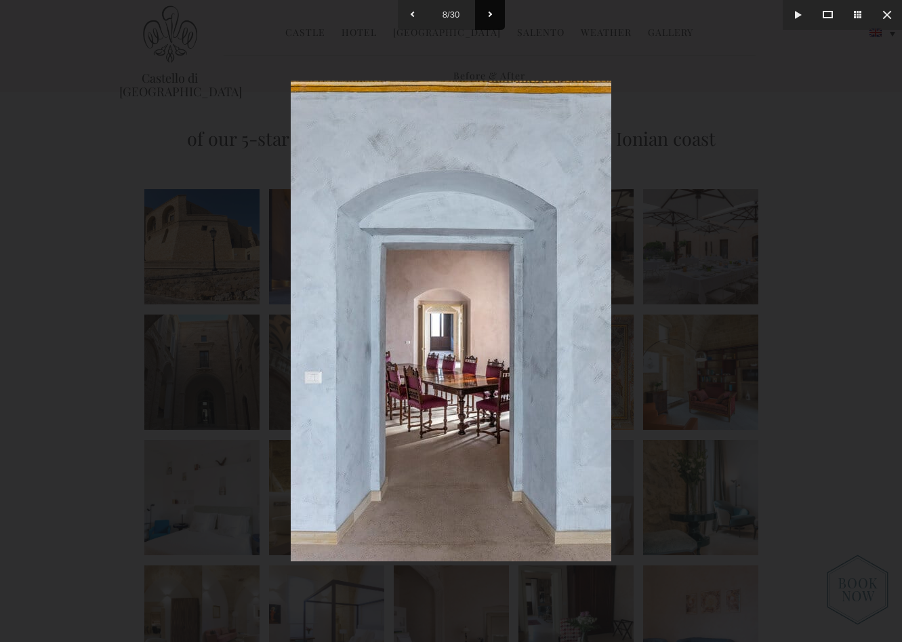
click at [494, 20] on button at bounding box center [490, 15] width 30 height 30
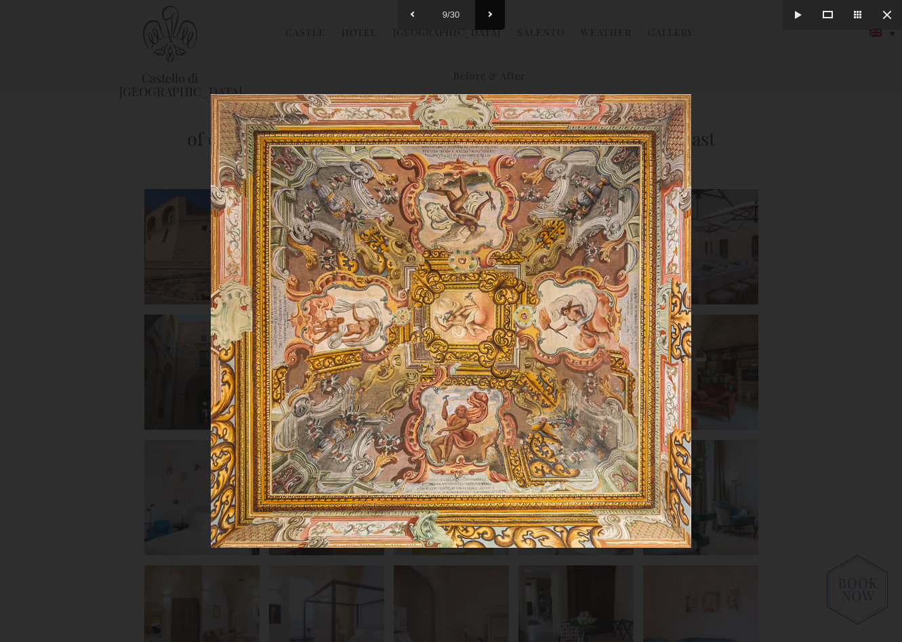
click at [494, 20] on button at bounding box center [490, 15] width 30 height 30
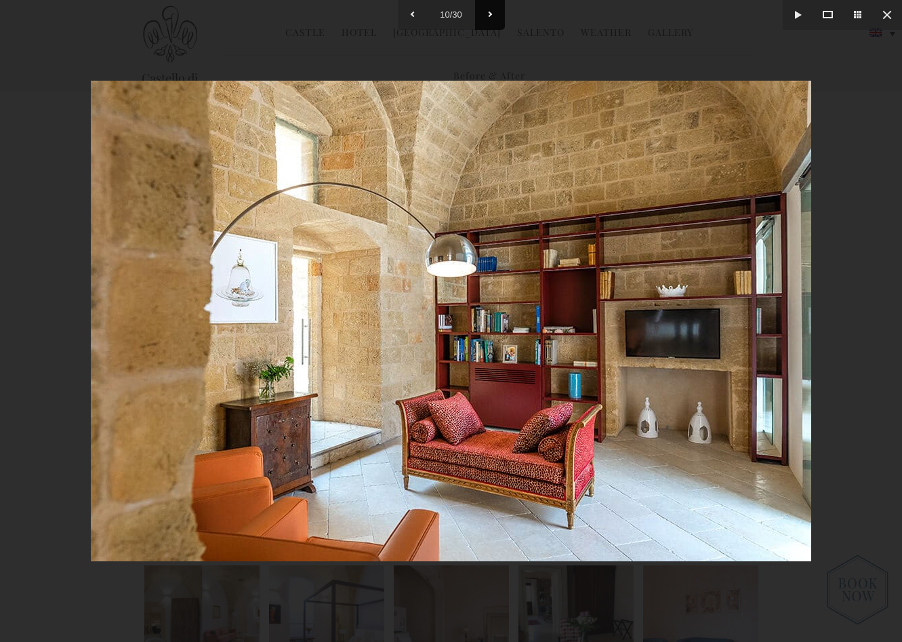
click at [494, 20] on button at bounding box center [490, 15] width 30 height 30
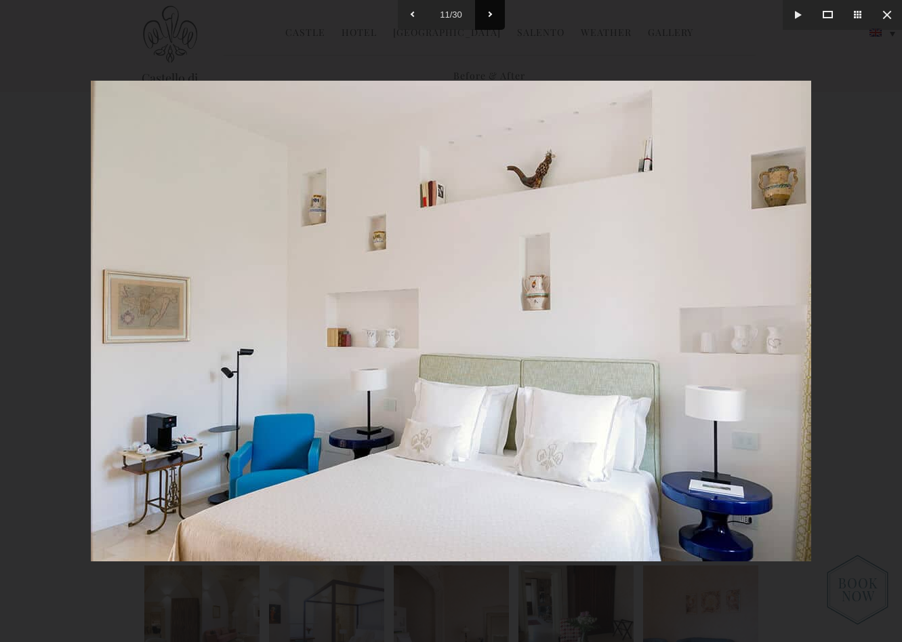
click at [494, 20] on button at bounding box center [490, 15] width 30 height 30
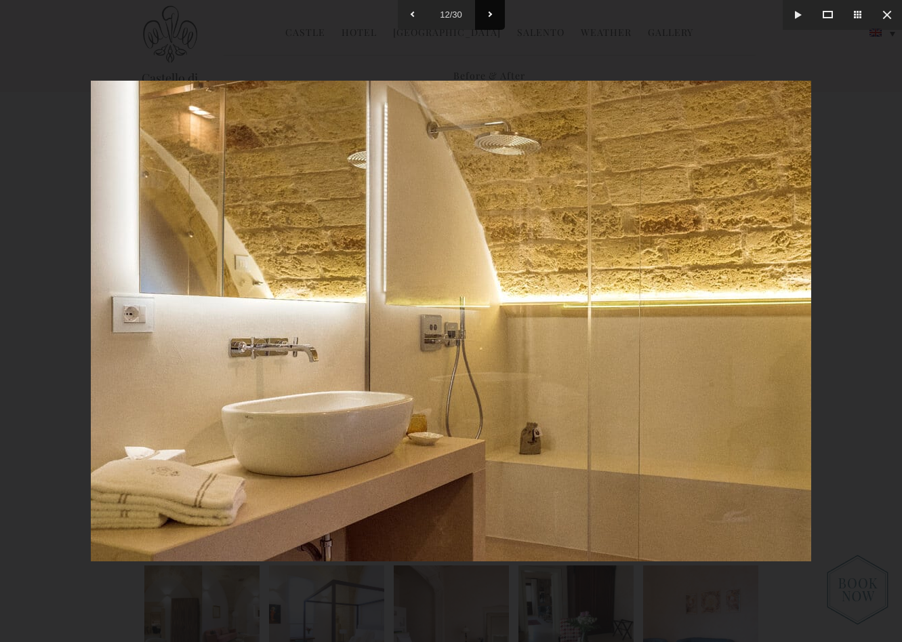
click at [494, 20] on button at bounding box center [490, 15] width 30 height 30
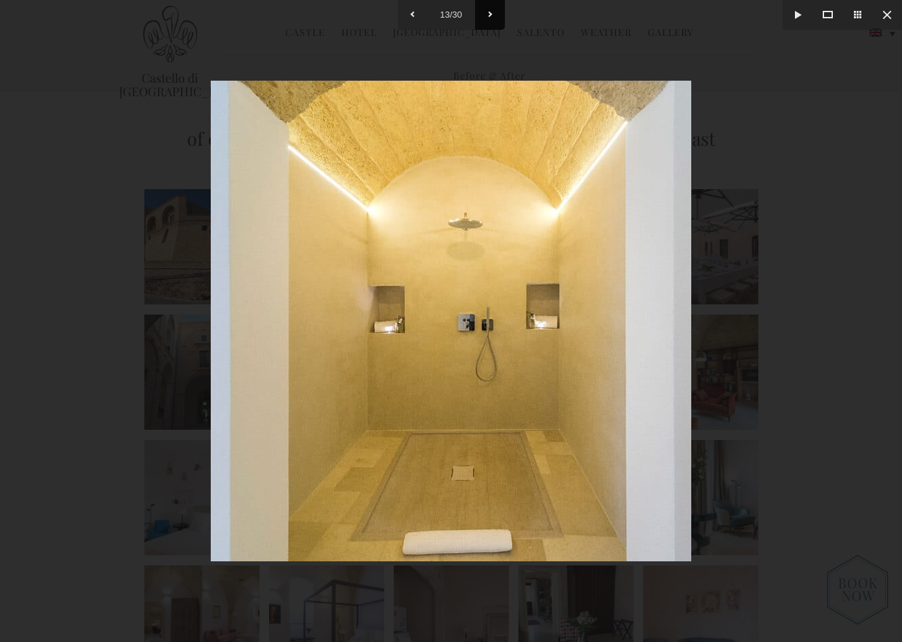
click at [494, 20] on button at bounding box center [490, 15] width 30 height 30
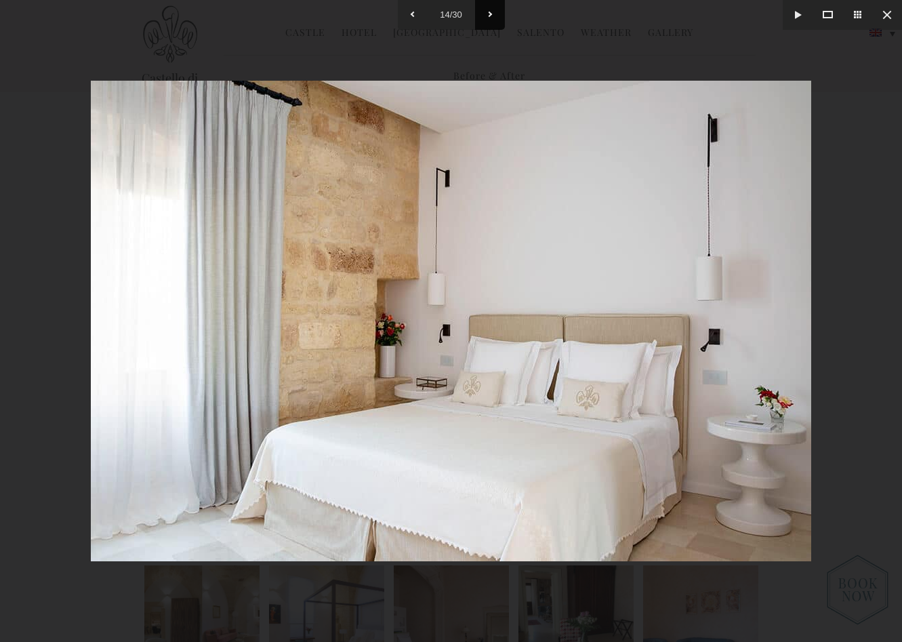
click at [494, 20] on button at bounding box center [490, 15] width 30 height 30
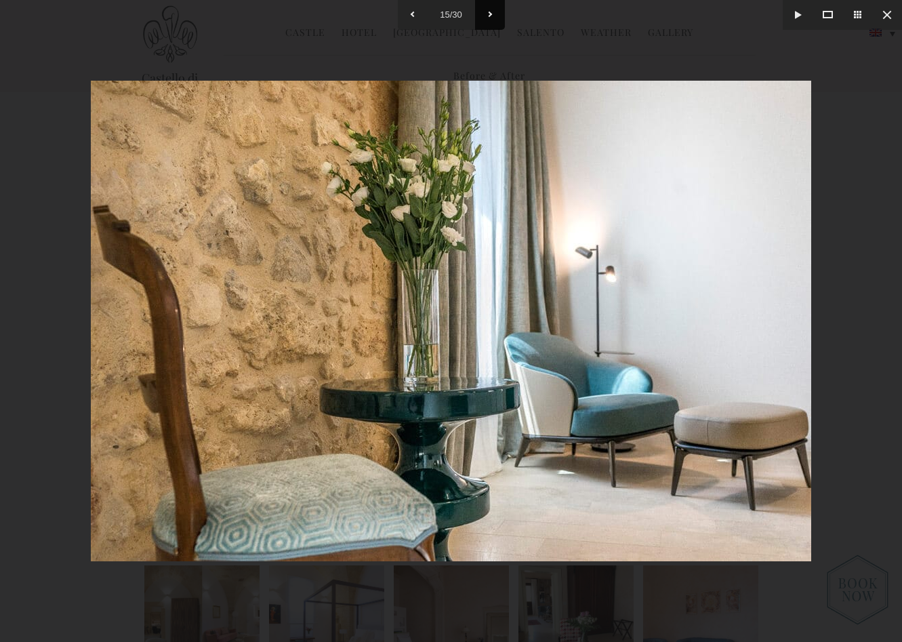
click at [494, 20] on button at bounding box center [490, 15] width 30 height 30
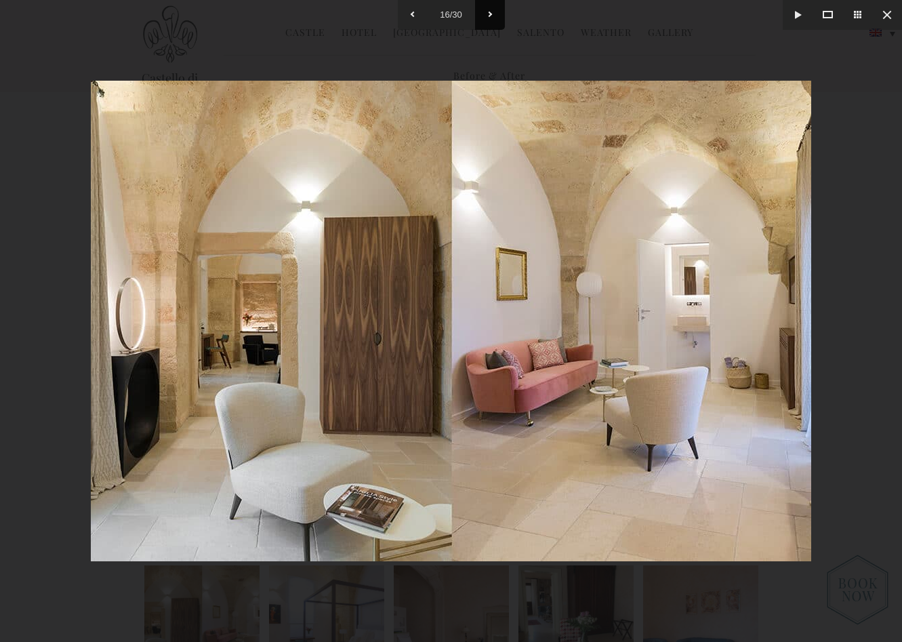
click at [494, 20] on button at bounding box center [490, 15] width 30 height 30
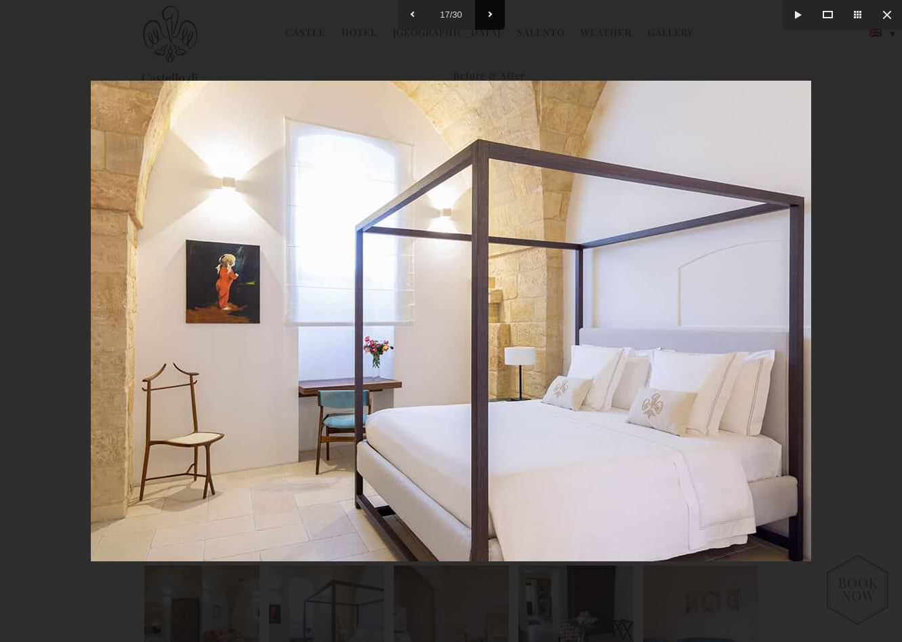
click at [494, 20] on button at bounding box center [490, 15] width 30 height 30
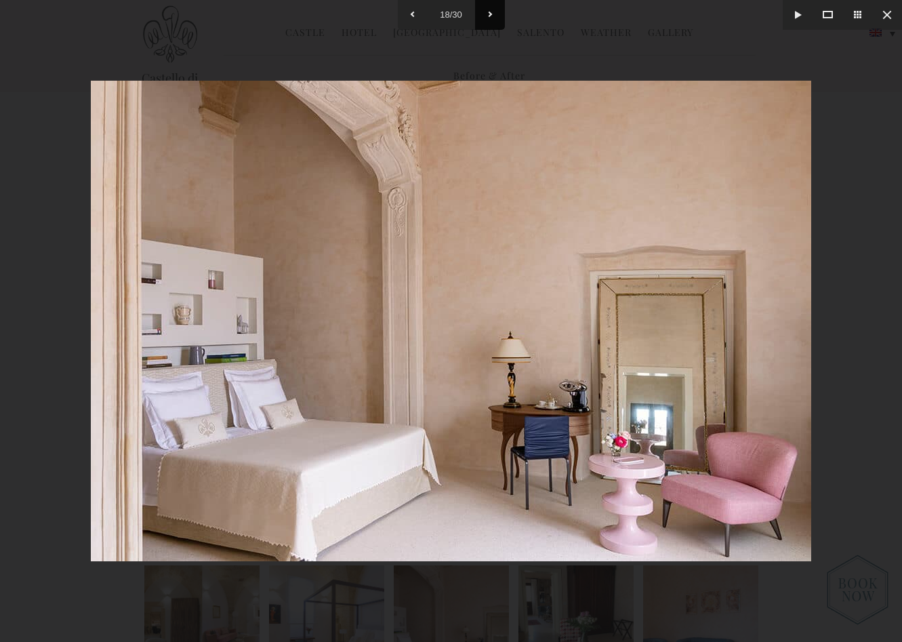
click at [494, 20] on button at bounding box center [490, 15] width 30 height 30
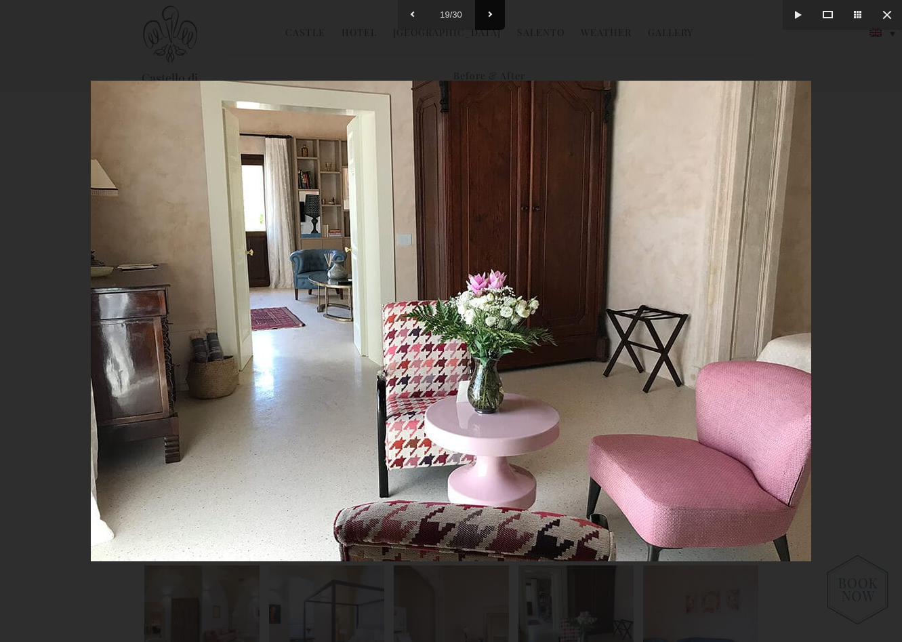
click at [494, 20] on button at bounding box center [490, 15] width 30 height 30
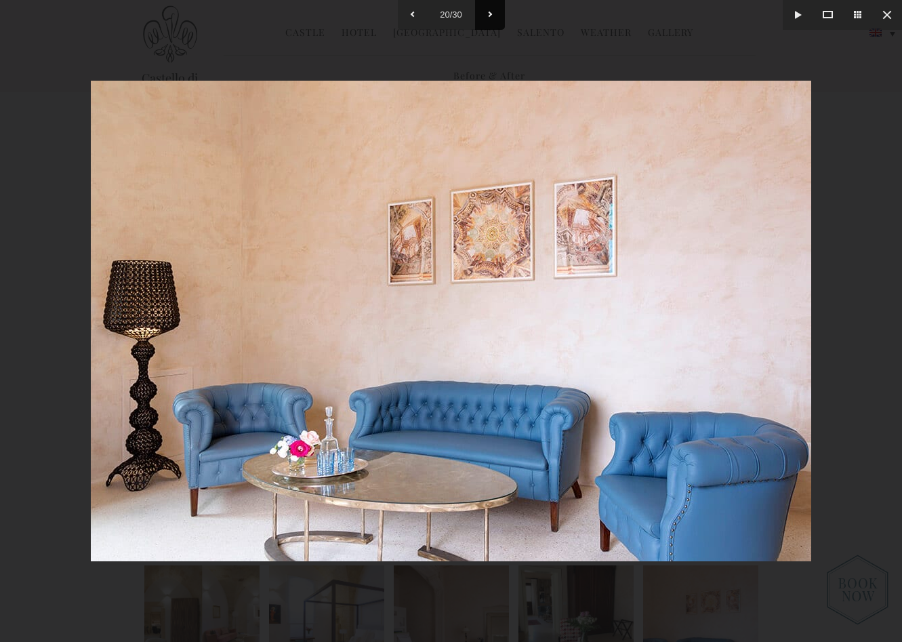
click at [494, 20] on button at bounding box center [490, 15] width 30 height 30
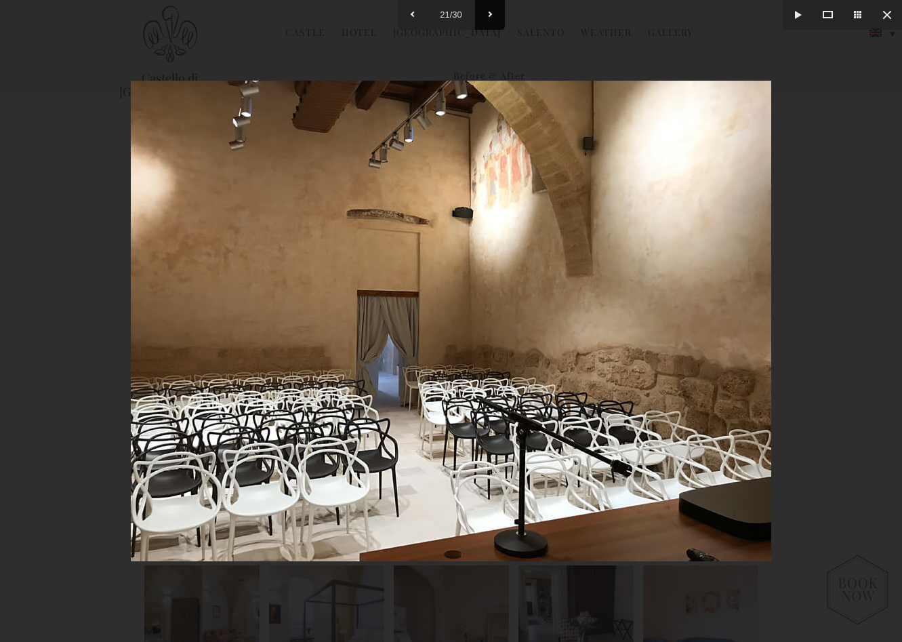
click at [494, 20] on button at bounding box center [490, 15] width 30 height 30
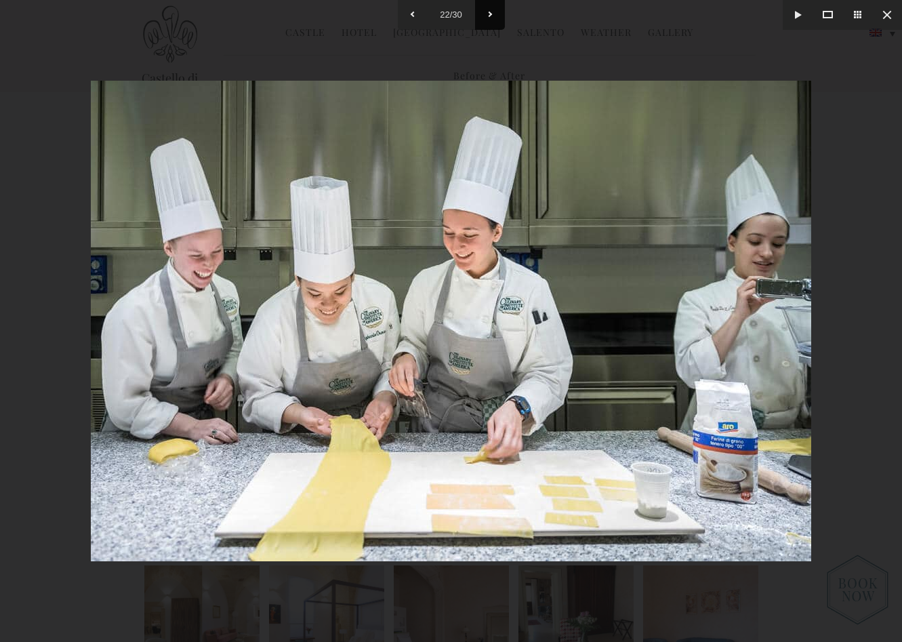
click at [494, 20] on button at bounding box center [490, 15] width 30 height 30
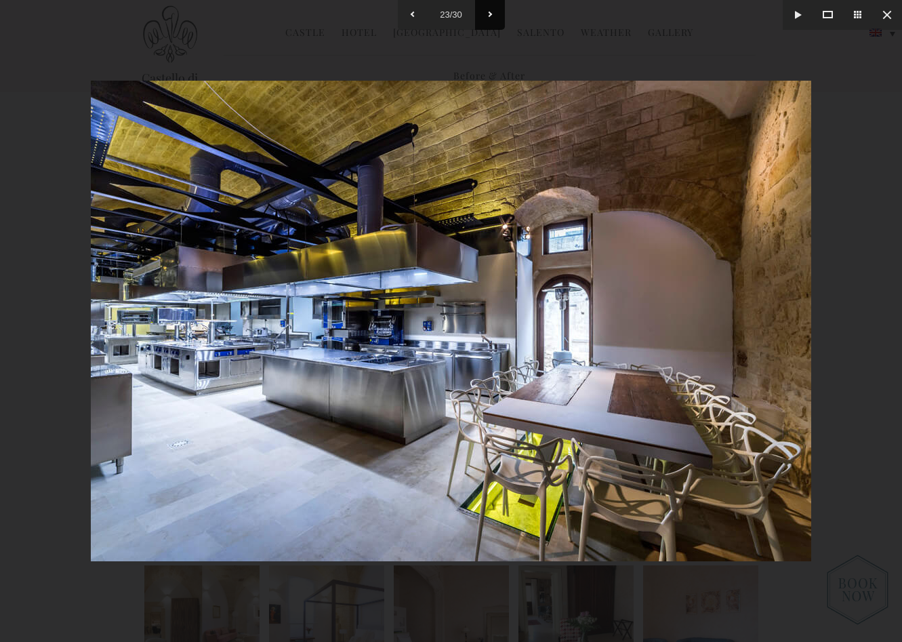
click at [494, 20] on button at bounding box center [490, 15] width 30 height 30
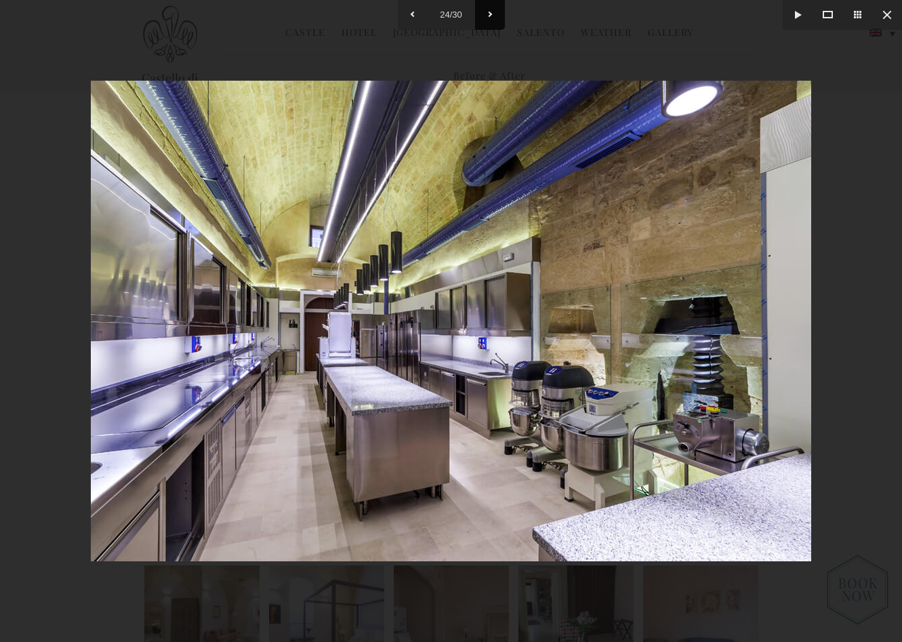
click at [494, 20] on button at bounding box center [490, 15] width 30 height 30
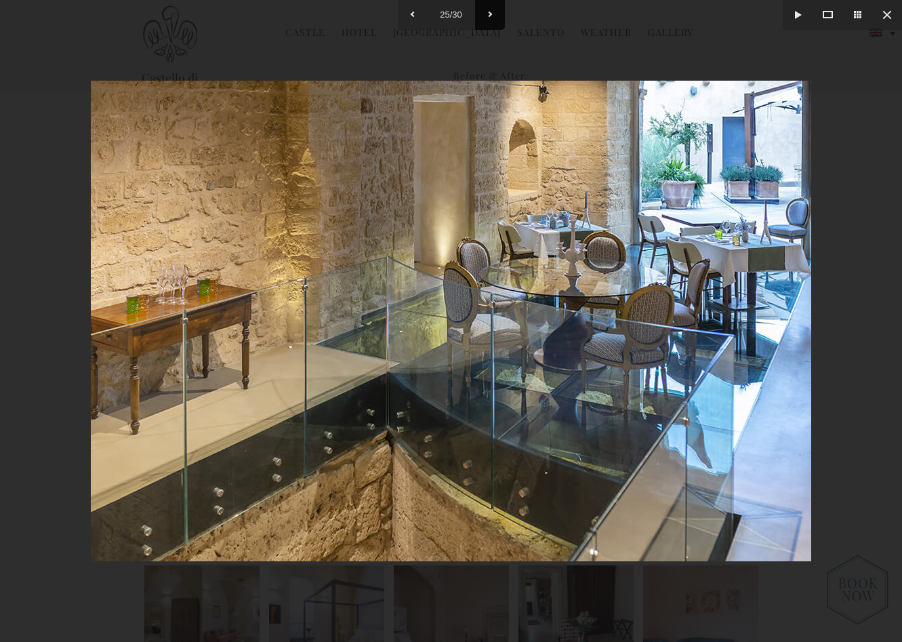
click at [494, 20] on button at bounding box center [490, 15] width 30 height 30
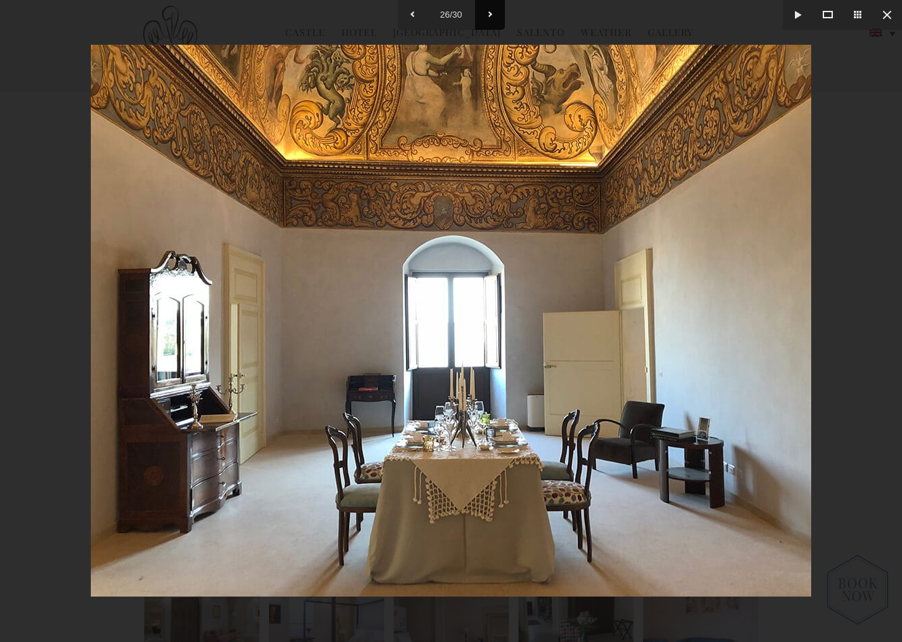
click at [494, 20] on button at bounding box center [490, 15] width 30 height 30
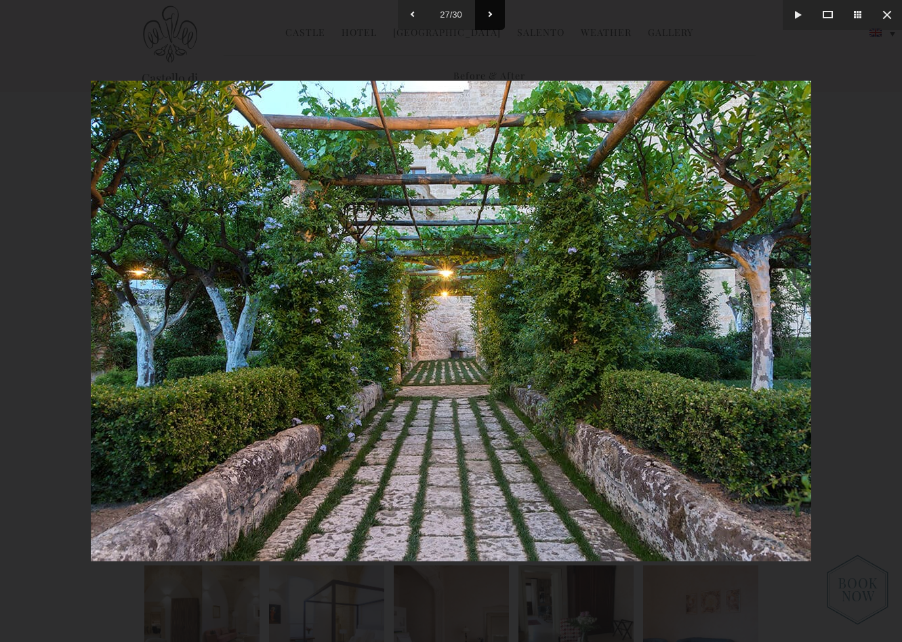
click at [494, 20] on button at bounding box center [490, 15] width 30 height 30
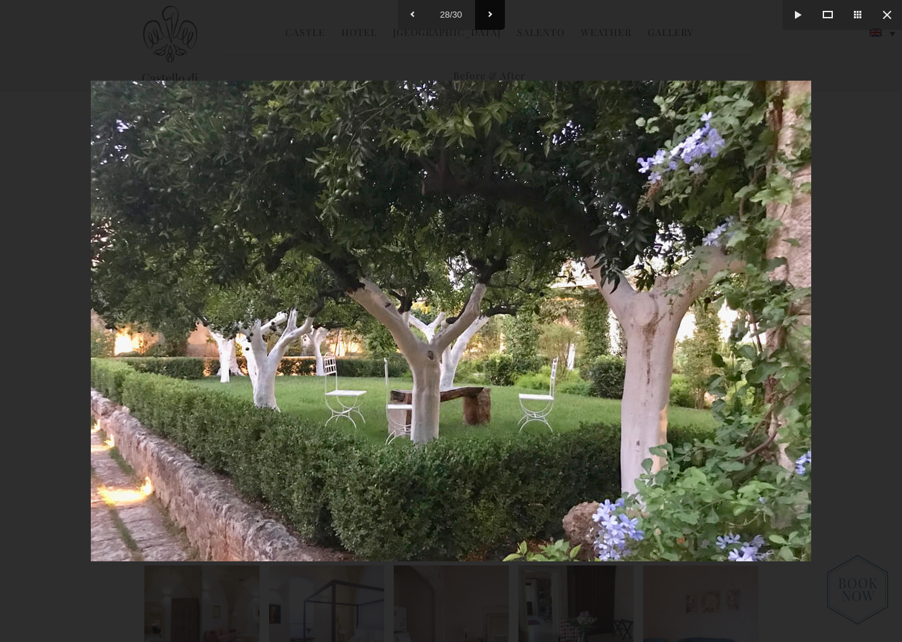
click at [494, 20] on button at bounding box center [490, 15] width 30 height 30
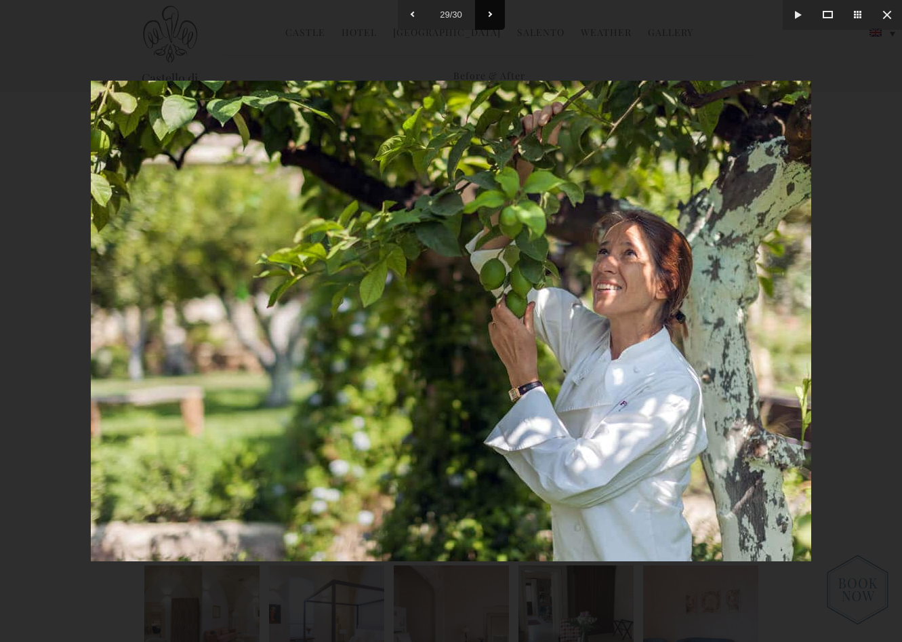
click at [494, 20] on button at bounding box center [490, 15] width 30 height 30
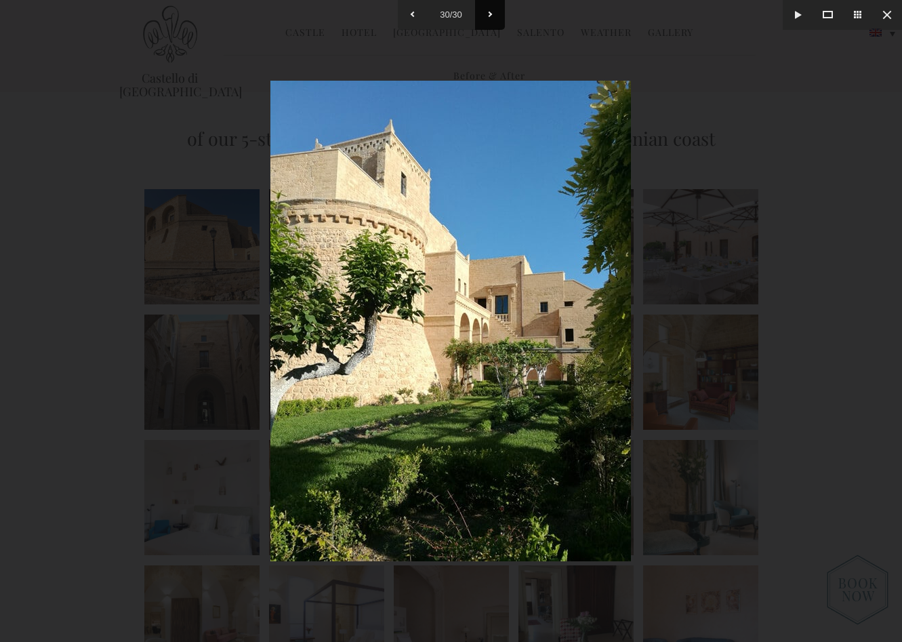
click at [494, 20] on button at bounding box center [490, 15] width 30 height 30
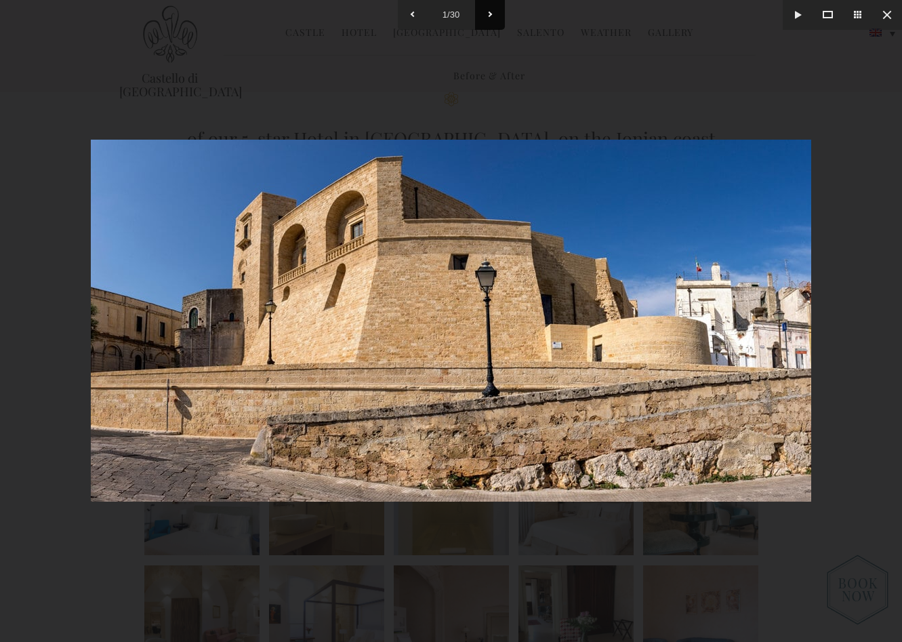
click at [494, 20] on button at bounding box center [490, 15] width 30 height 30
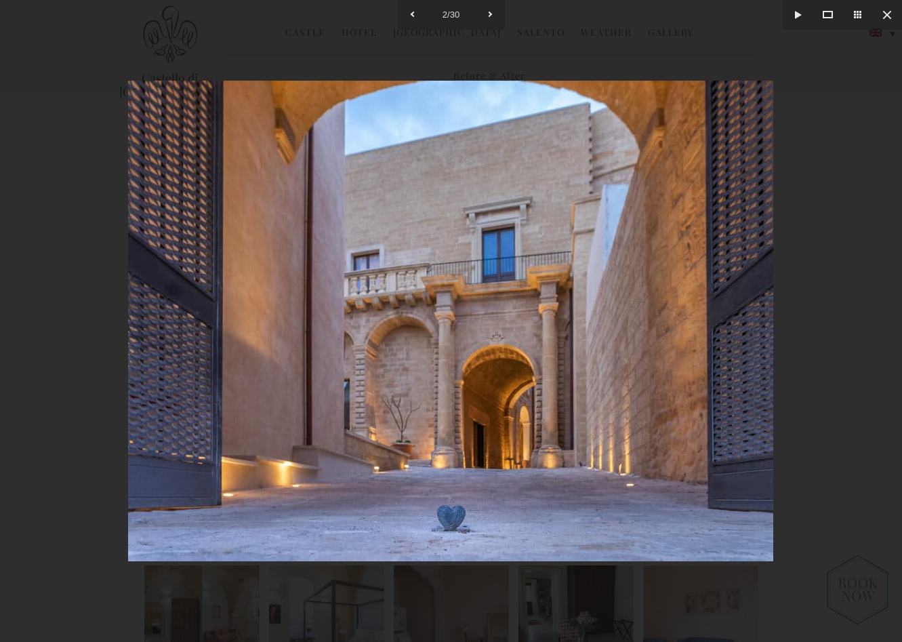
click at [449, 16] on div "2 / 30" at bounding box center [451, 15] width 107 height 30
click at [420, 17] on button at bounding box center [413, 15] width 30 height 30
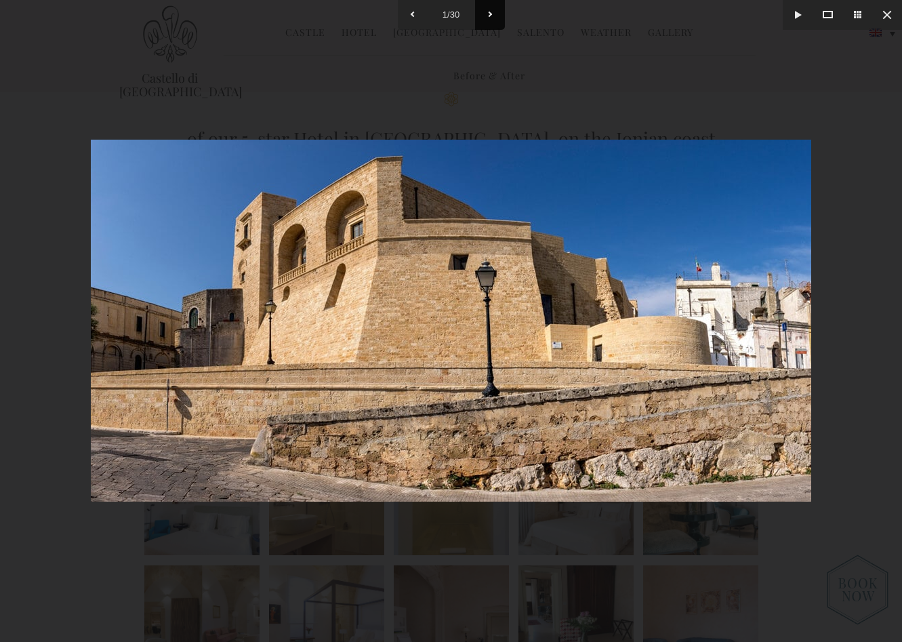
click at [485, 14] on button at bounding box center [490, 15] width 30 height 30
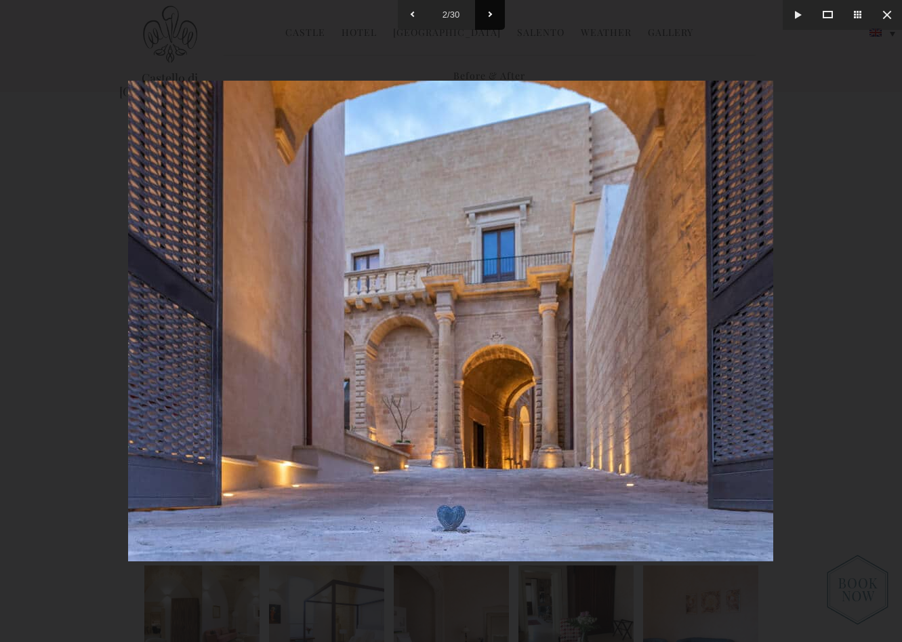
click at [485, 14] on button at bounding box center [490, 15] width 30 height 30
